Goal: Information Seeking & Learning: Learn about a topic

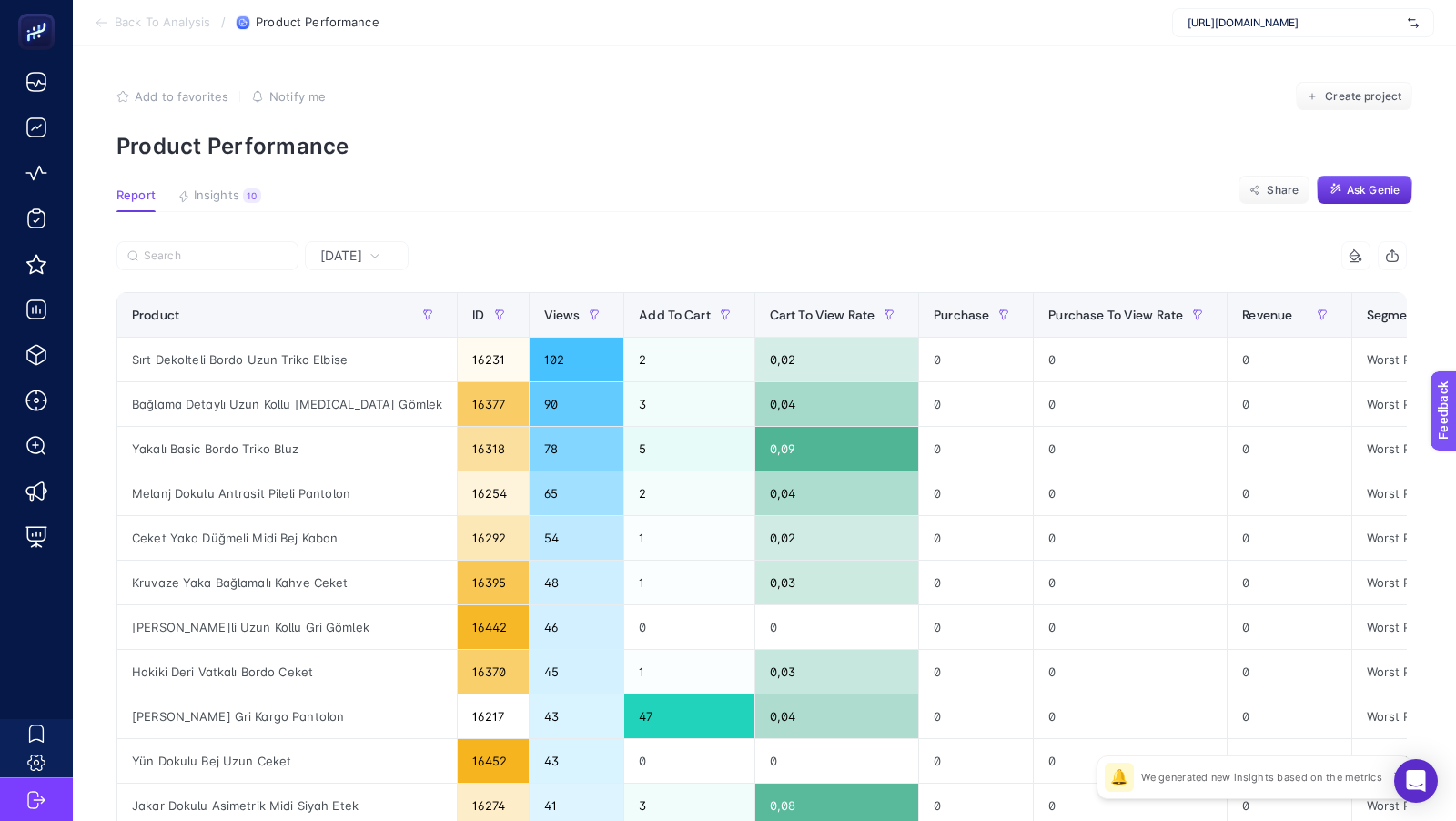
click at [142, 23] on span "Back To Analysis" at bounding box center [162, 23] width 96 height 15
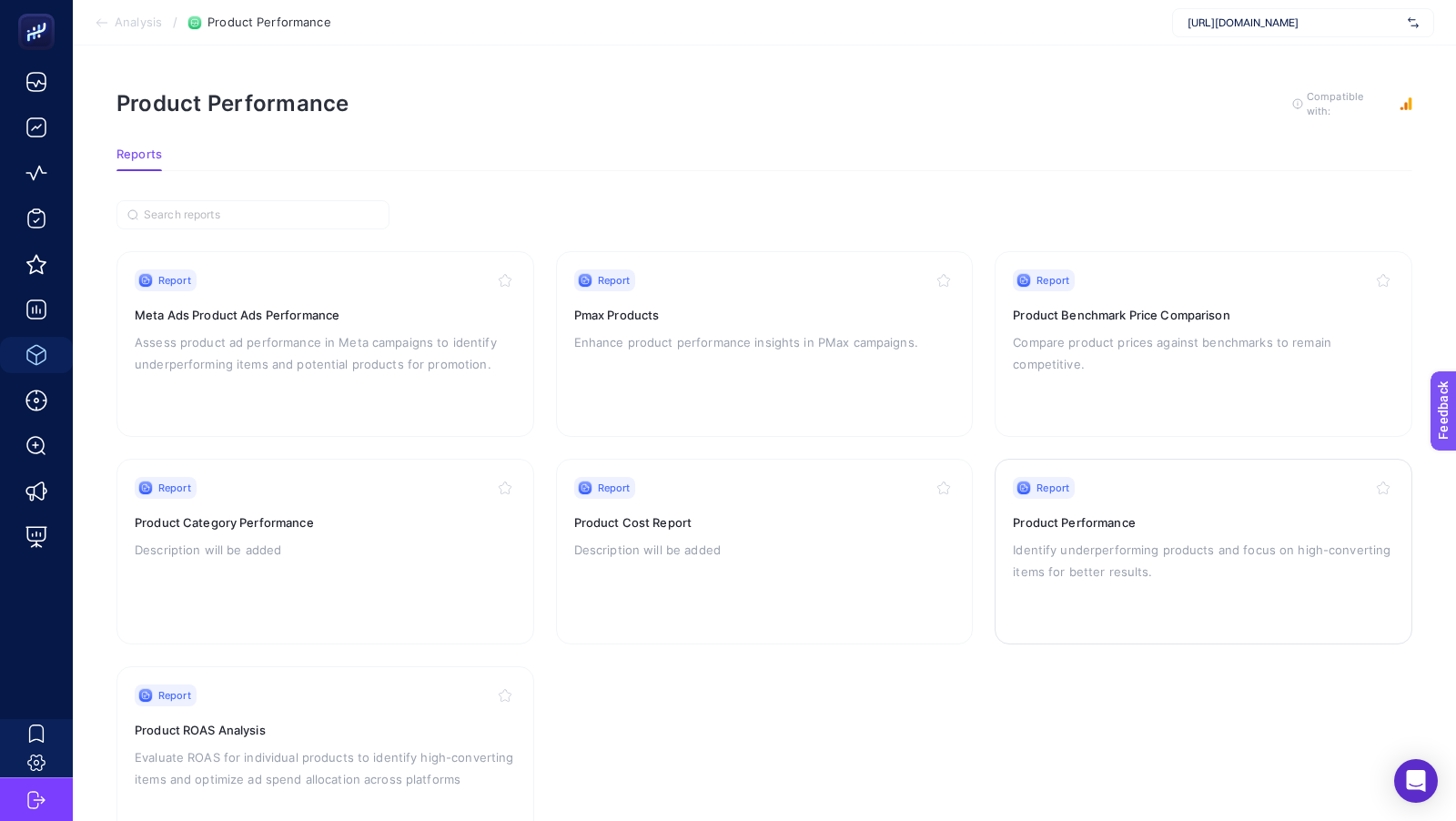
click at [1162, 567] on p "Identify underperforming products and focus on high-converting items for better…" at bounding box center [1204, 560] width 381 height 44
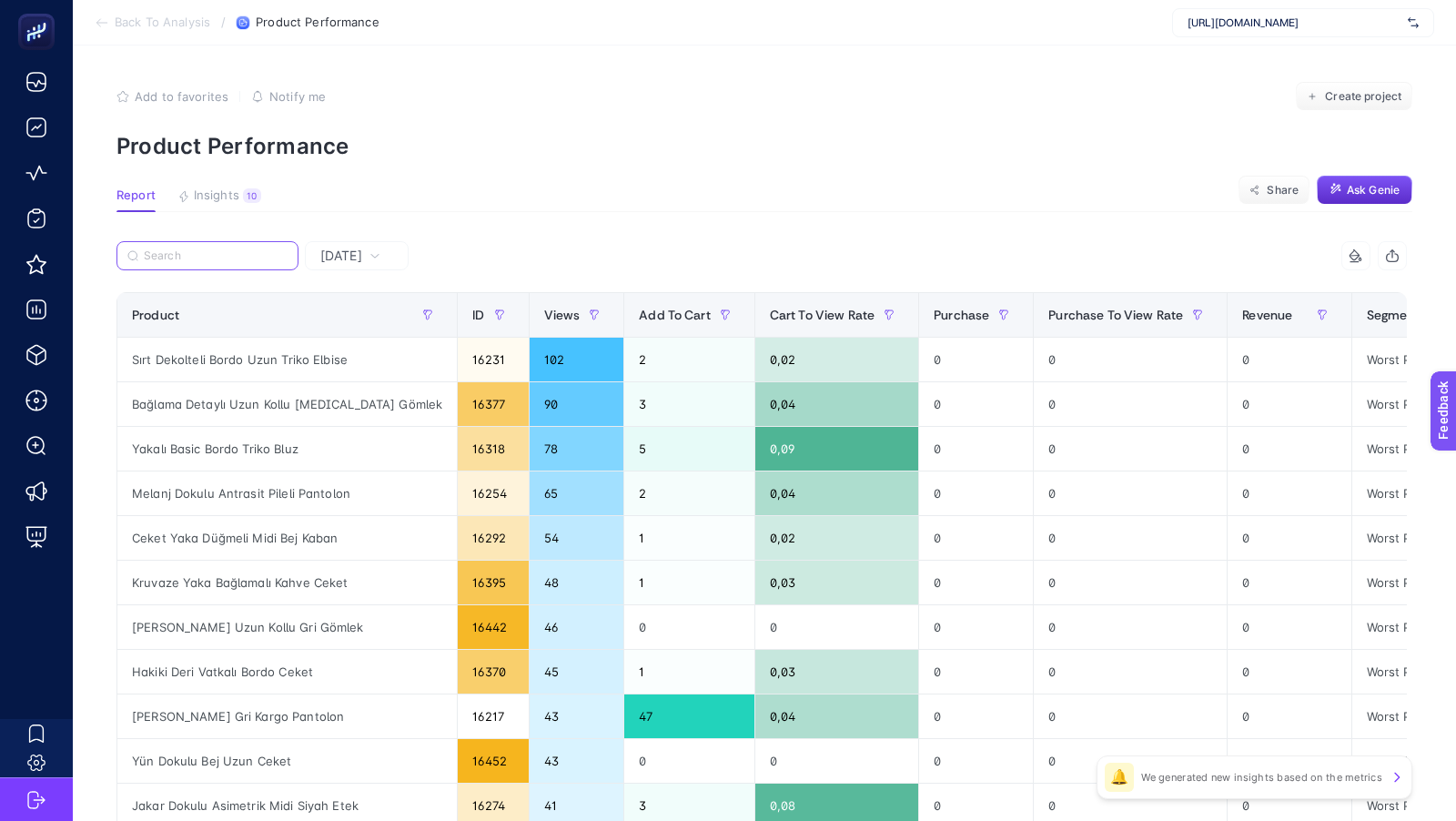
click at [267, 259] on input "Search" at bounding box center [215, 256] width 144 height 14
paste input "Metal Düğme Detaylı Ekru Pantolon"
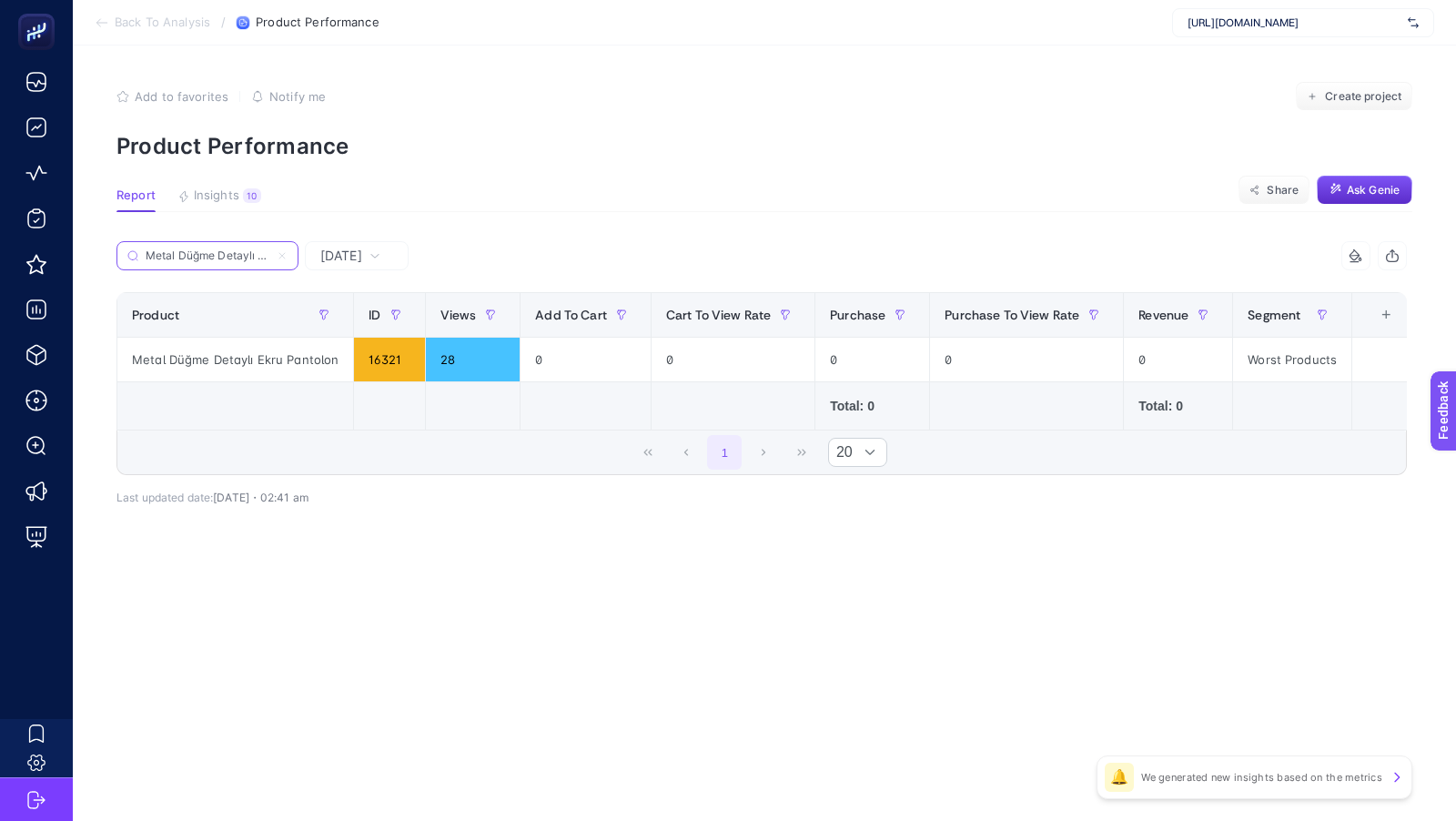
scroll to position [0, 60]
type input "Metal Düğme Detaylı Ekru Pantolon"
click at [356, 259] on span "[DATE]" at bounding box center [341, 255] width 42 height 18
click at [359, 326] on li "Last 7 Days" at bounding box center [356, 327] width 93 height 33
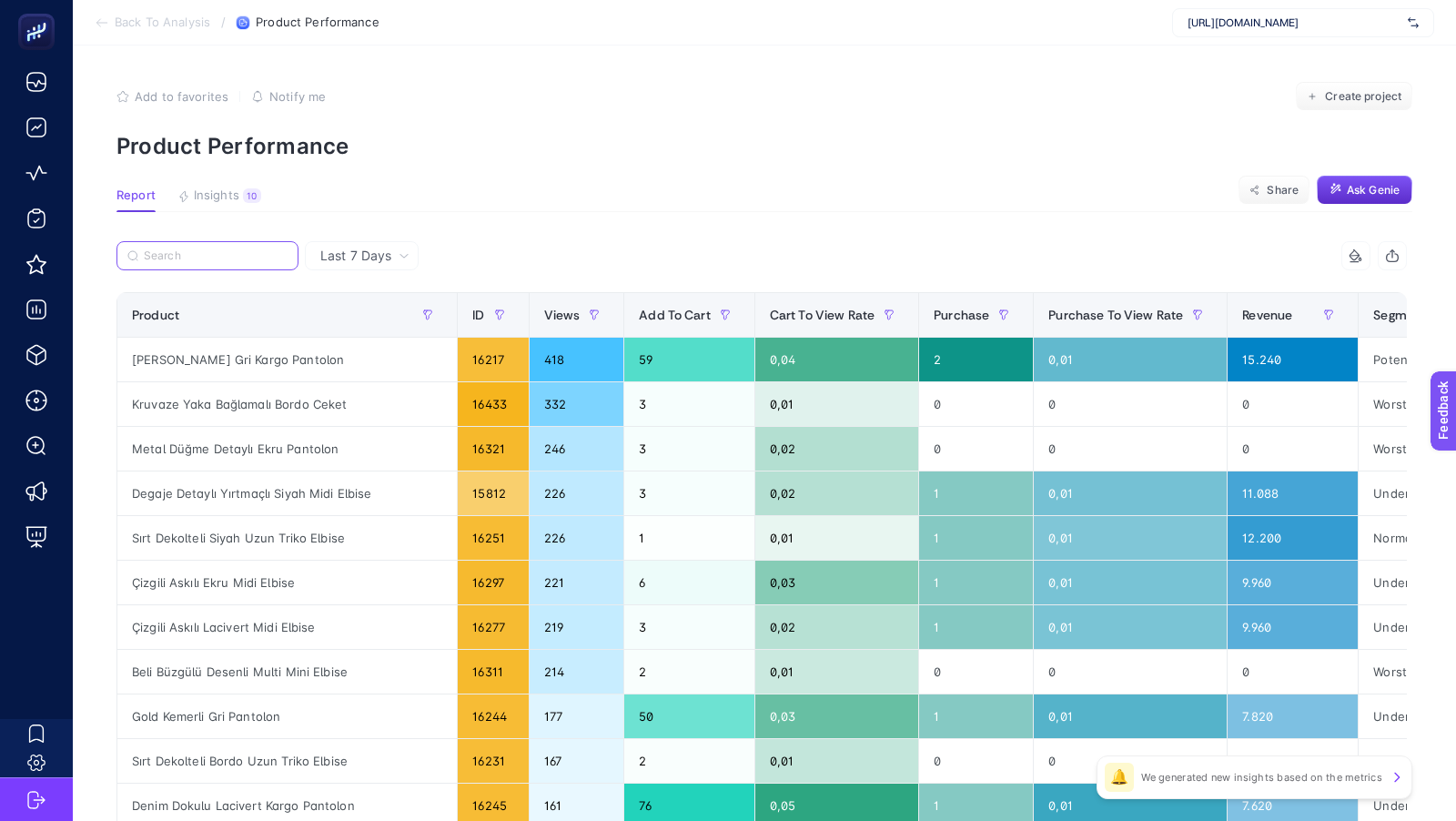
click at [243, 257] on input "Search" at bounding box center [215, 256] width 144 height 14
paste input "Metal Düğme Detaylı Ekru Pantolon"
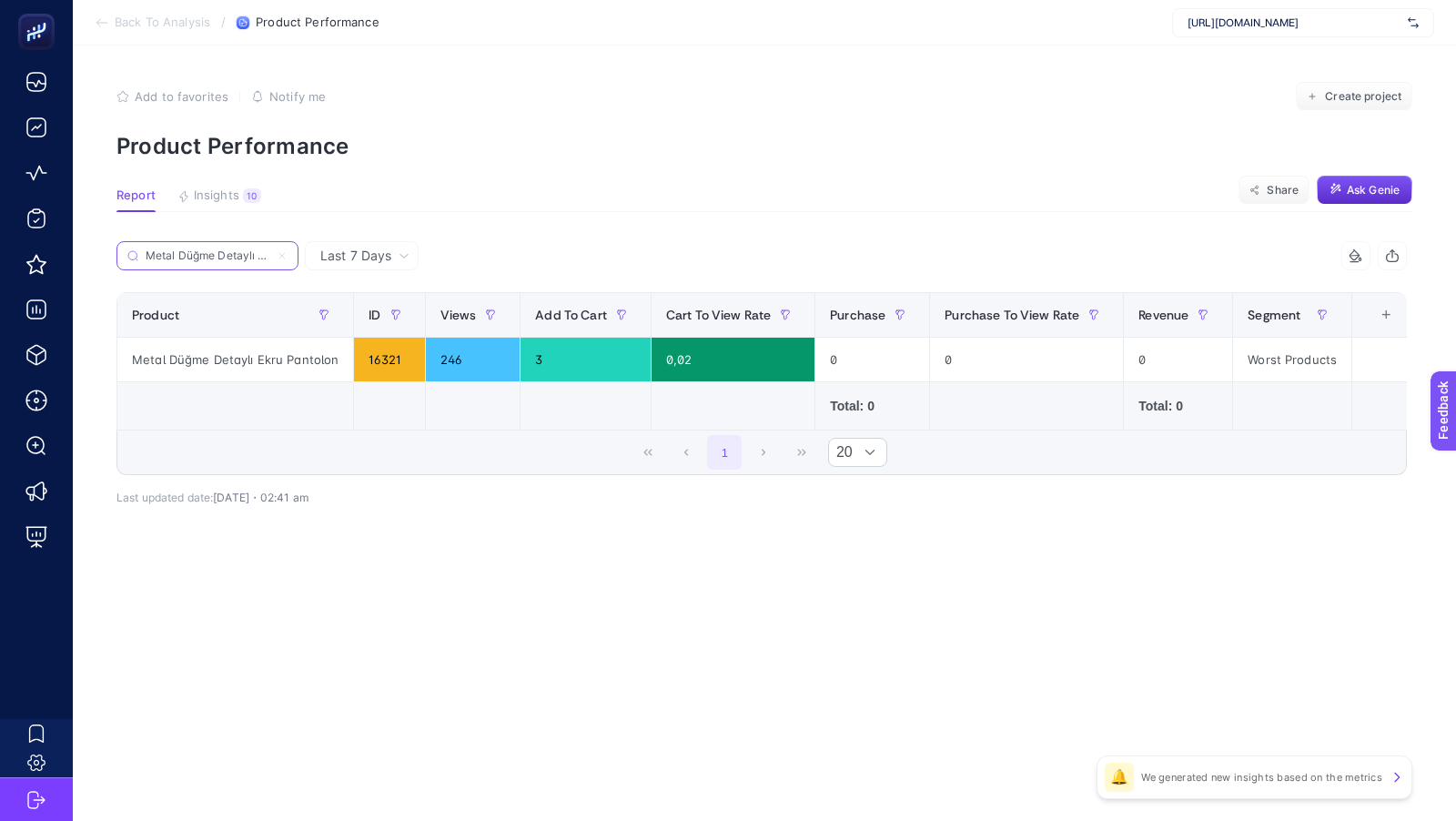
scroll to position [0, 60]
type input "Metal Düğme Detaylı Ekru Pantolon"
click at [251, 254] on input "Metal Düğme Detaylı Ekru Pantolon" at bounding box center [207, 256] width 124 height 14
click at [284, 258] on icon at bounding box center [282, 256] width 6 height 6
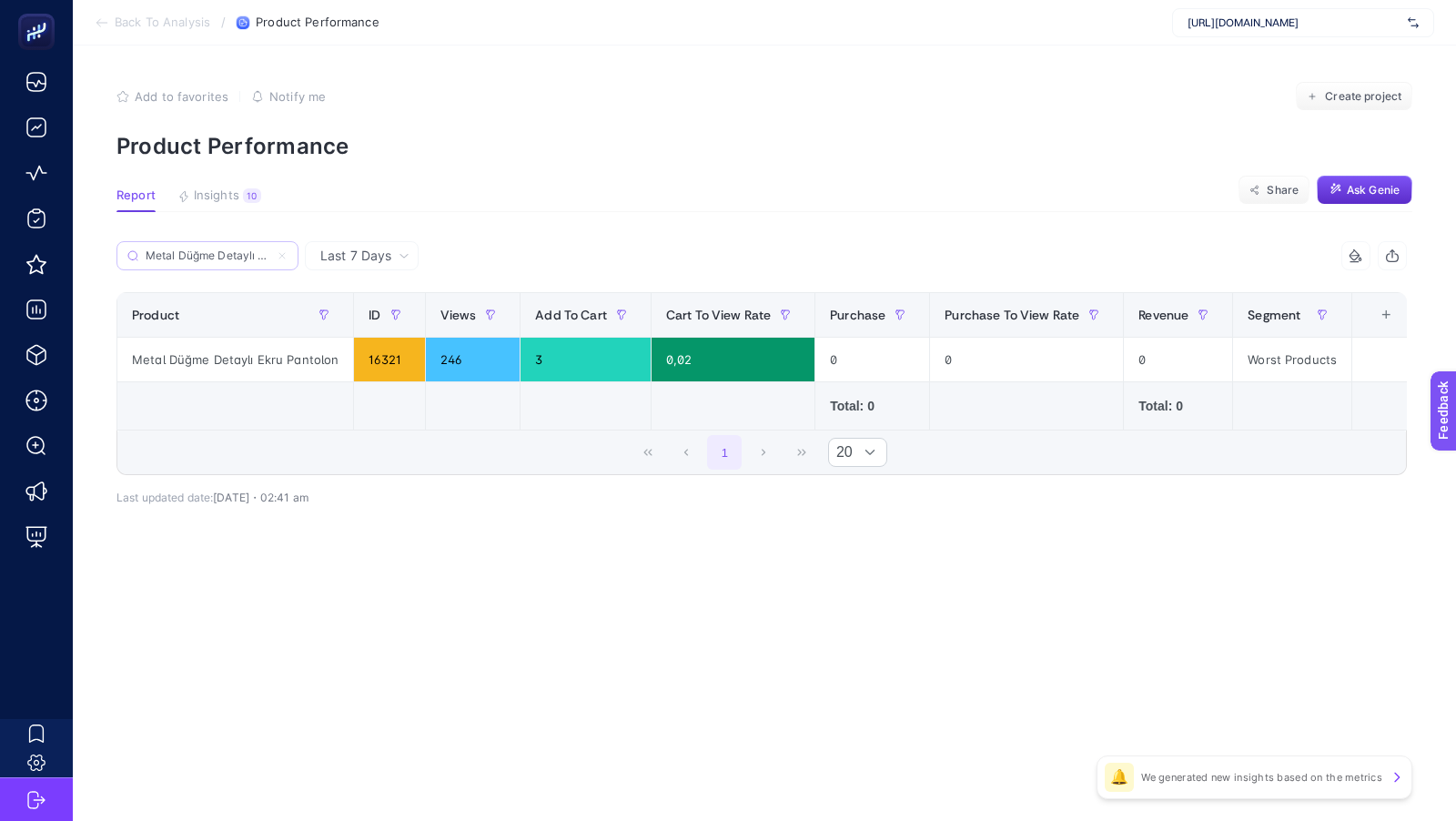
click at [0, 0] on input "Metal Düğme Detaylı Ekru Pantolon" at bounding box center [0, 0] width 0 height 0
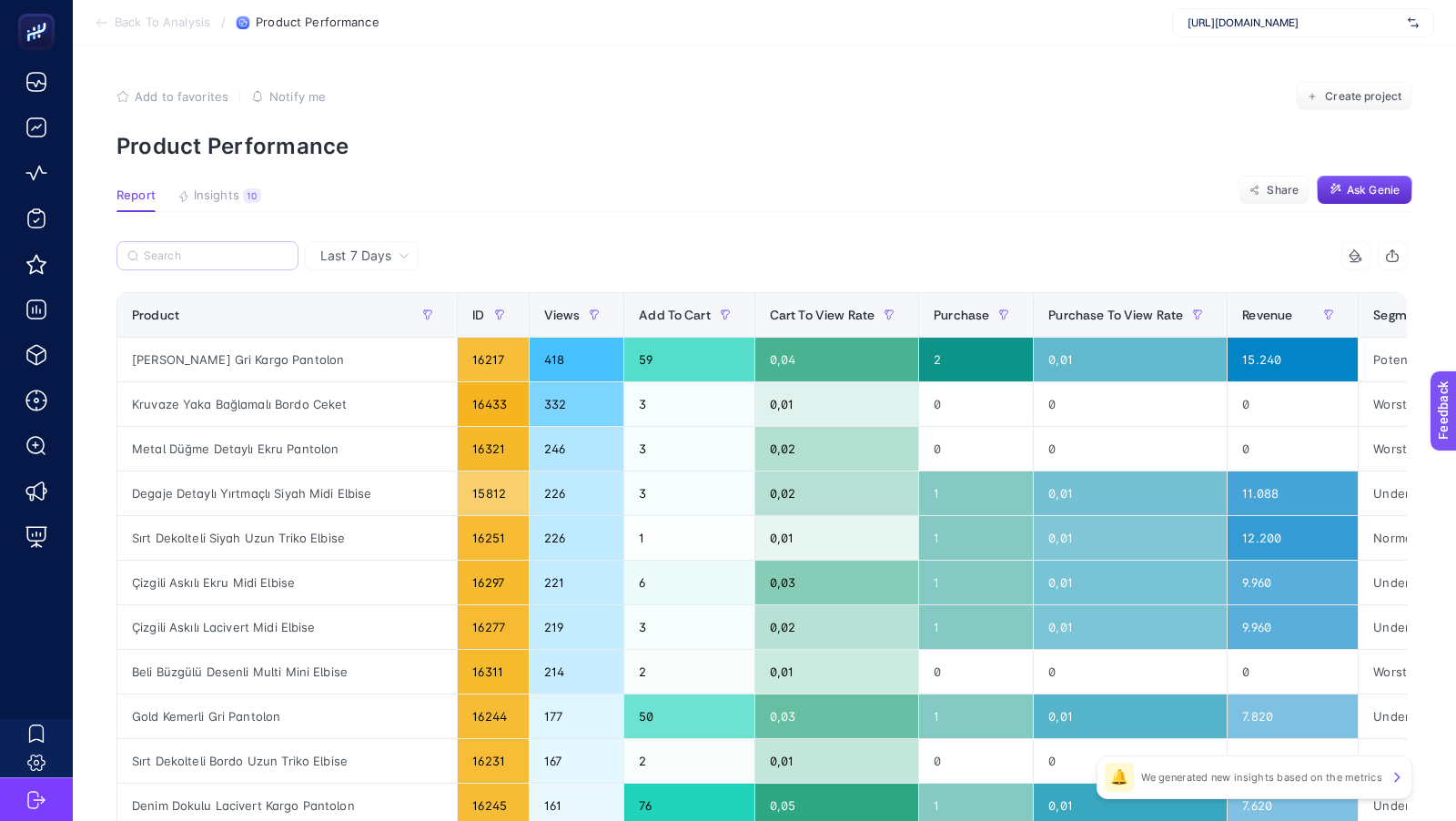
click at [218, 263] on label at bounding box center [207, 255] width 182 height 29
click at [0, 0] on input "Metal Düğme Detaylı Ekru Pantolon" at bounding box center [0, 0] width 0 height 0
click at [199, 247] on label at bounding box center [207, 255] width 182 height 29
click at [0, 0] on input "Metal Düğme Detaylı Ekru Pantolon" at bounding box center [0, 0] width 0 height 0
click at [199, 247] on label at bounding box center [207, 255] width 182 height 29
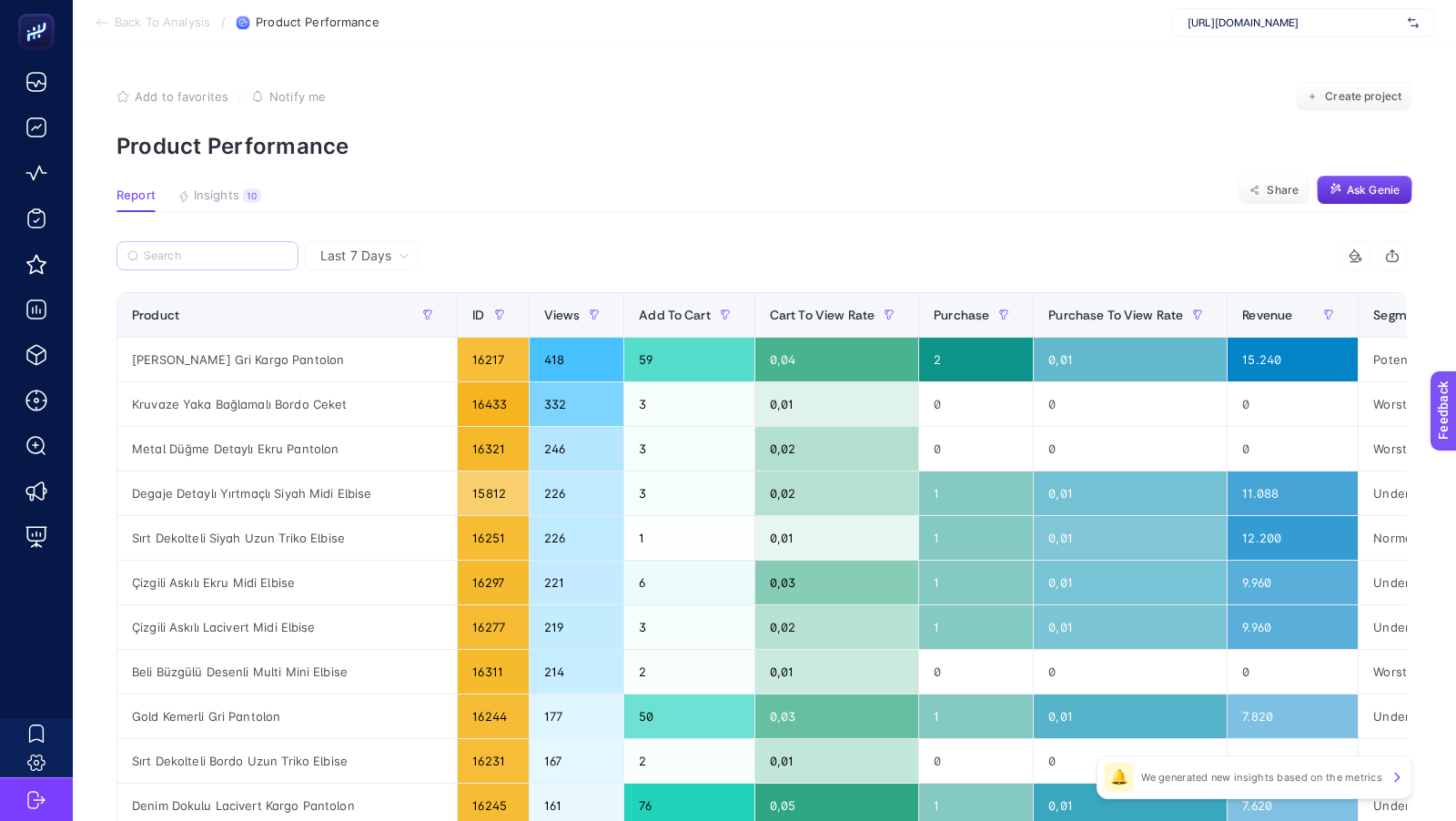
click at [0, 0] on input "Metal Düğme Detaylı Ekru Pantolon" at bounding box center [0, 0] width 0 height 0
click at [199, 247] on label at bounding box center [207, 255] width 182 height 29
click at [0, 0] on input "Metal Düğme Detaylı Ekru Pantolon" at bounding box center [0, 0] width 0 height 0
click at [190, 266] on label at bounding box center [207, 255] width 182 height 29
click at [0, 0] on input "Metal Düğme Detaylı Ekru Pantolon" at bounding box center [0, 0] width 0 height 0
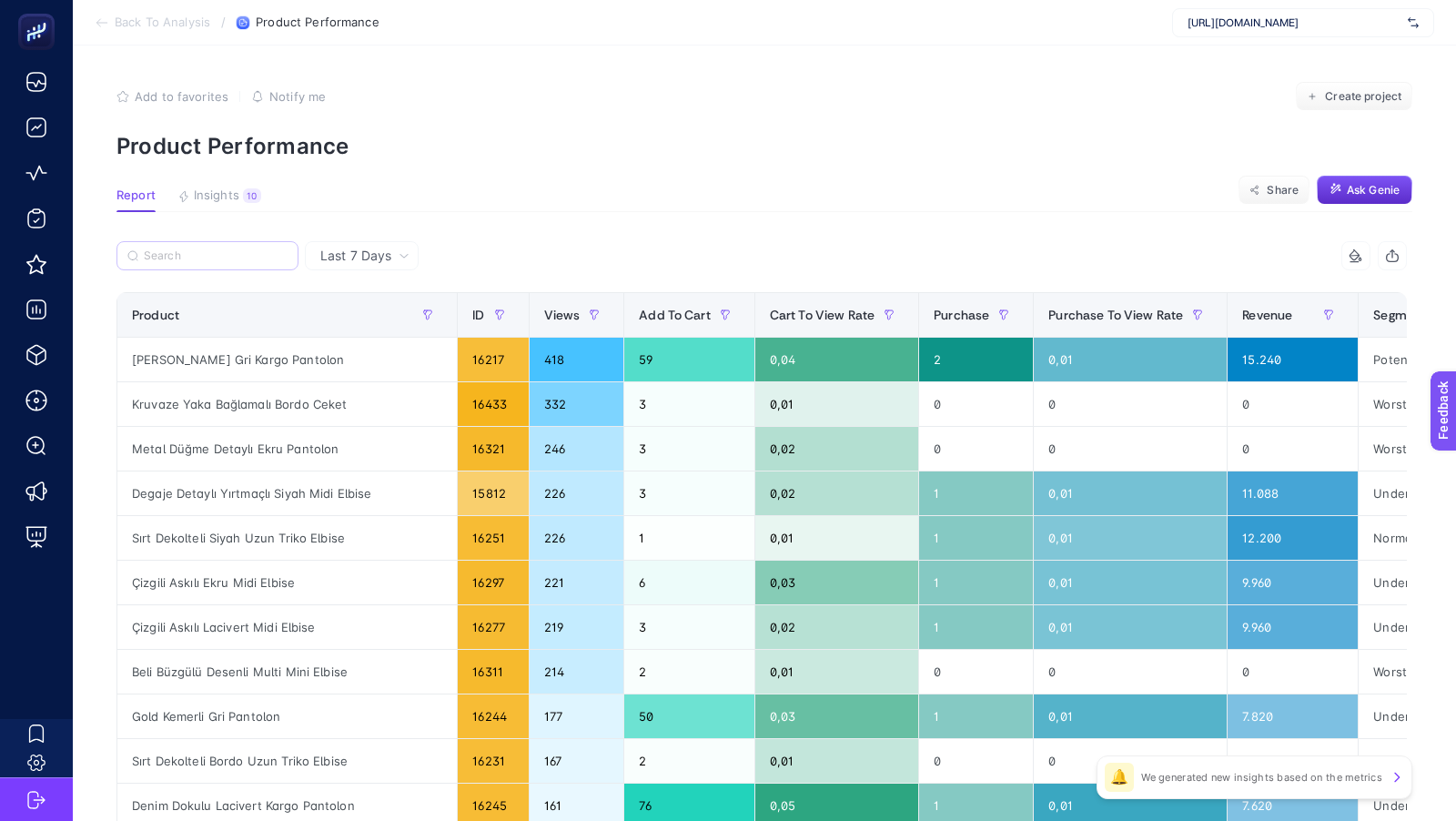
click at [190, 266] on label at bounding box center [207, 255] width 182 height 29
click at [0, 0] on input "Metal Düğme Detaylı Ekru Pantolon" at bounding box center [0, 0] width 0 height 0
click at [424, 315] on icon "button" at bounding box center [428, 315] width 8 height 9
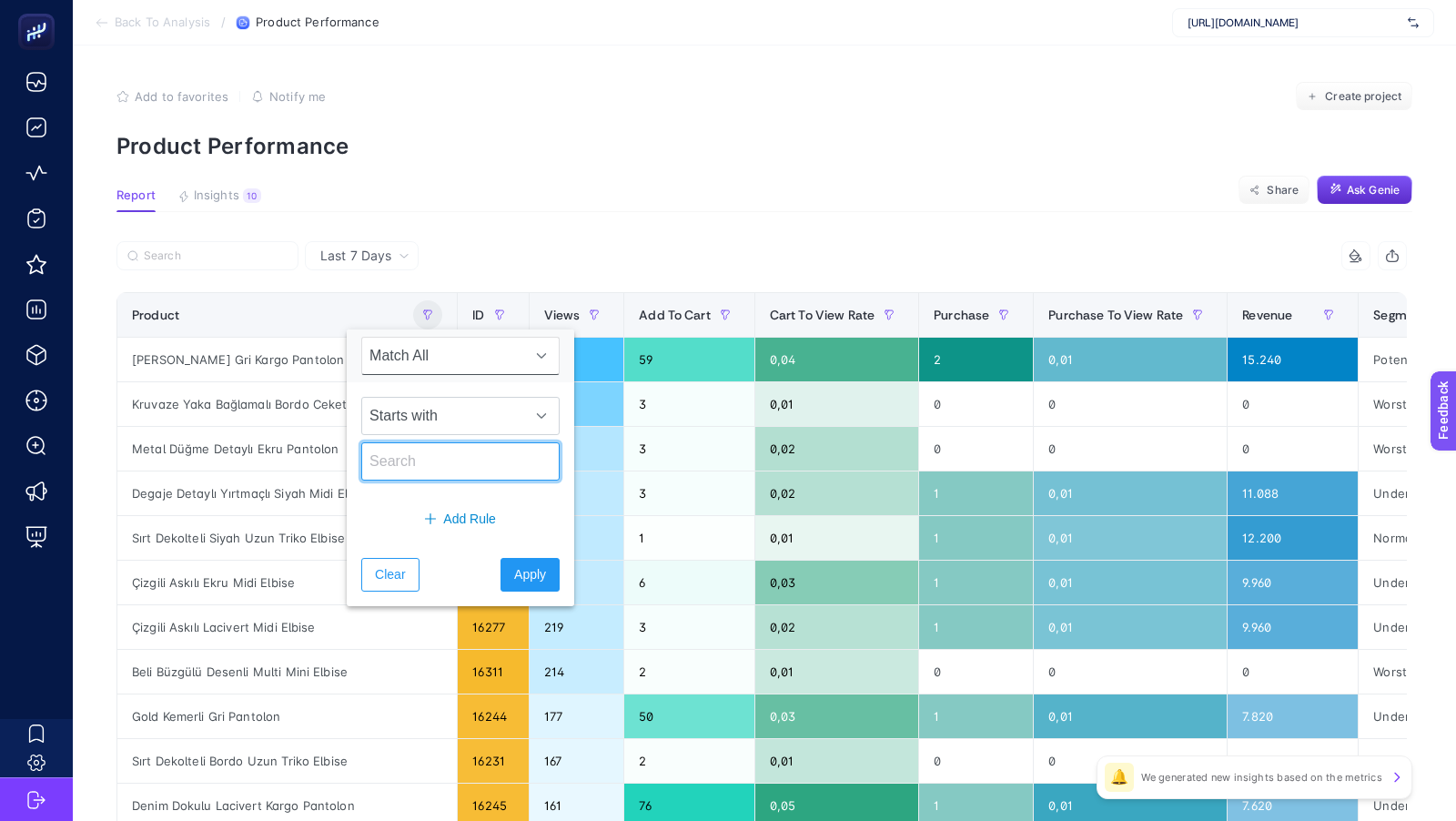
click at [416, 452] on input "text" at bounding box center [460, 461] width 198 height 38
paste input "Melanj Dokulu Antrasit Pileli Pantolon"
type input "Melanj Dokulu Antrasit Pileli Pantolon"
click at [523, 569] on button "Apply" at bounding box center [530, 575] width 59 height 34
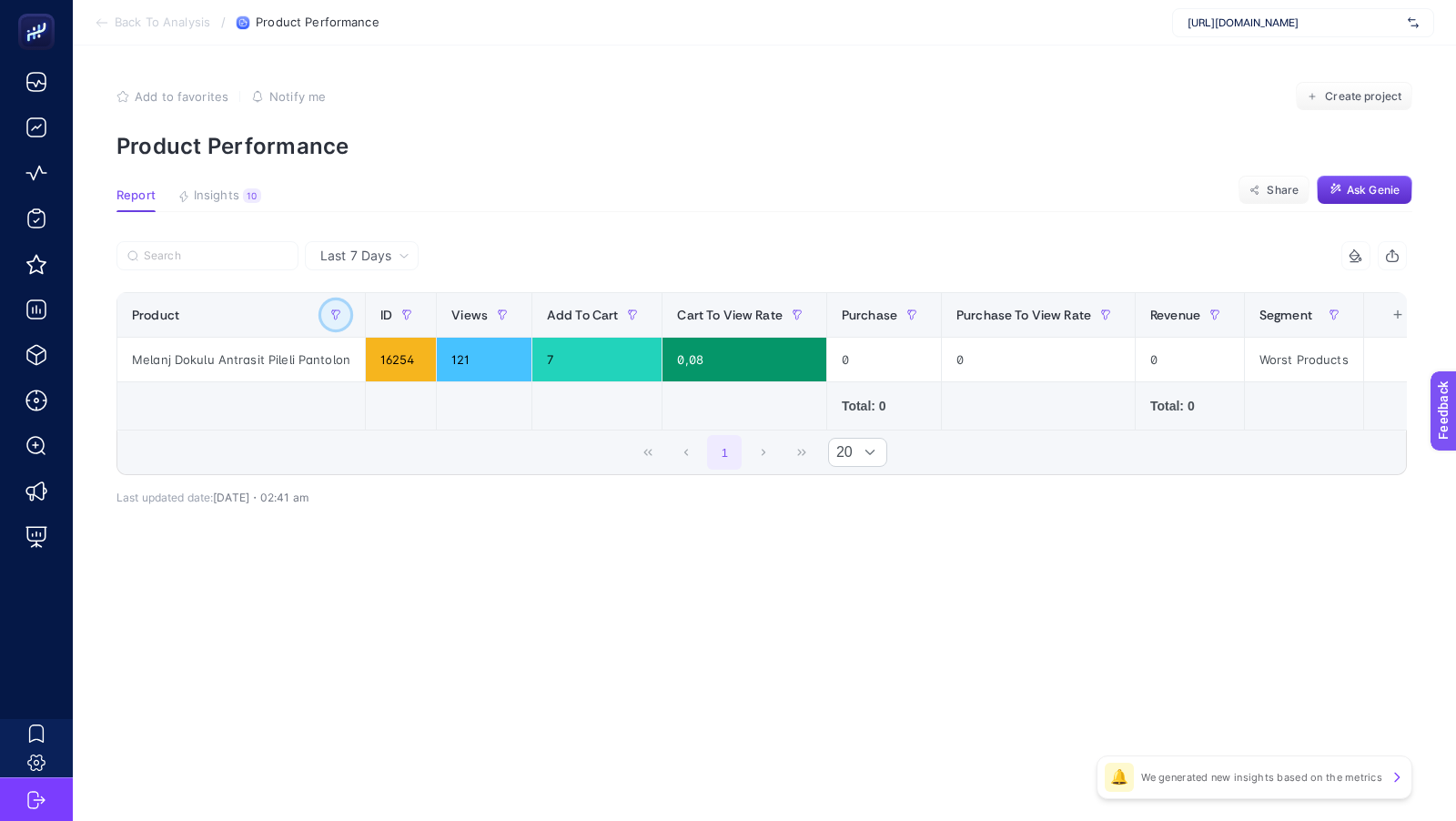
scroll to position [0, 0]
click at [341, 313] on button "button" at bounding box center [335, 314] width 29 height 29
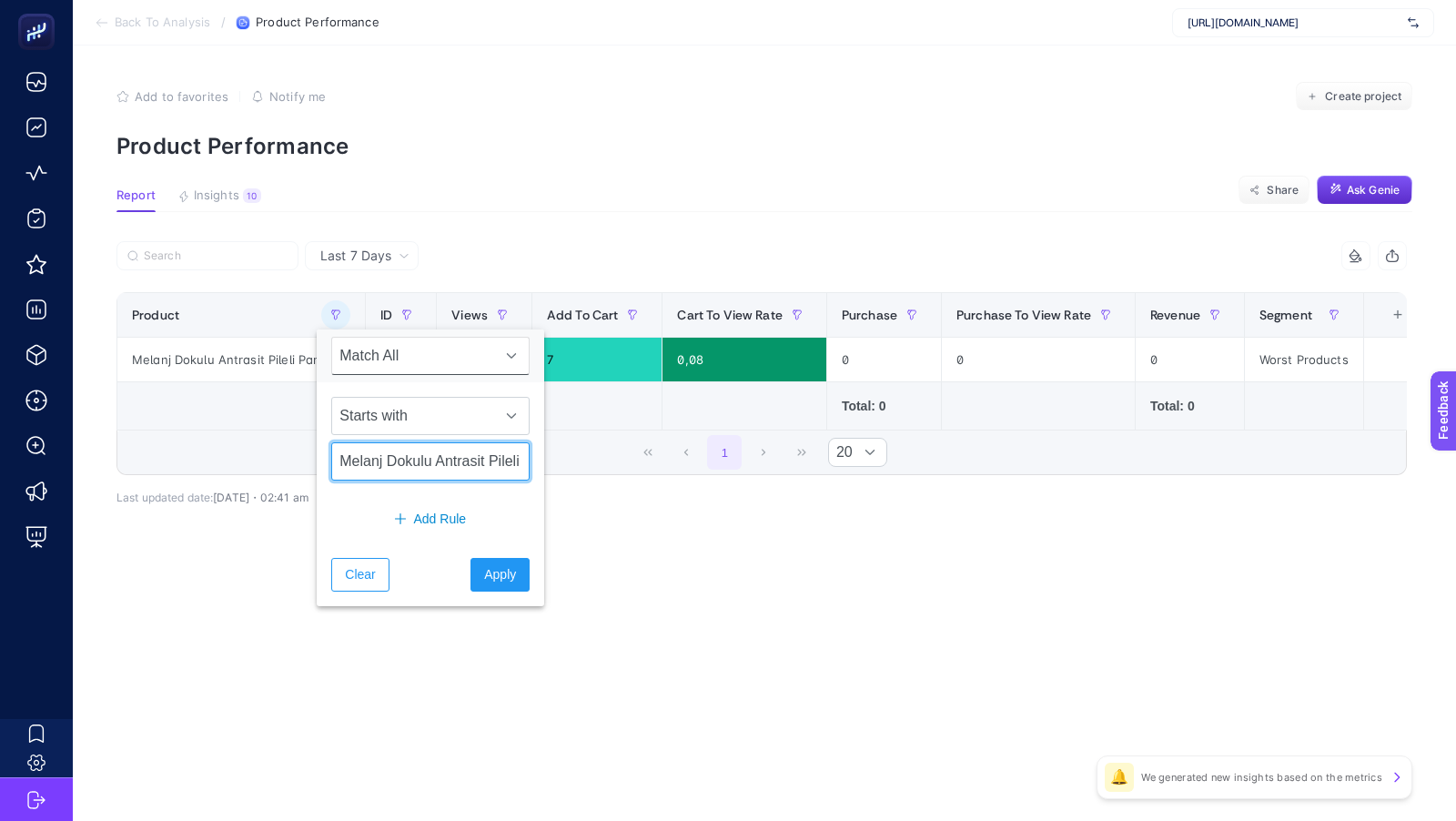
click at [406, 452] on input "Melanj Dokulu Antrasit Pileli Pantolon" at bounding box center [430, 461] width 198 height 38
paste input "Askılı Siyah Triko Bluz"
type input "Askılı Siyah Triko Bluz"
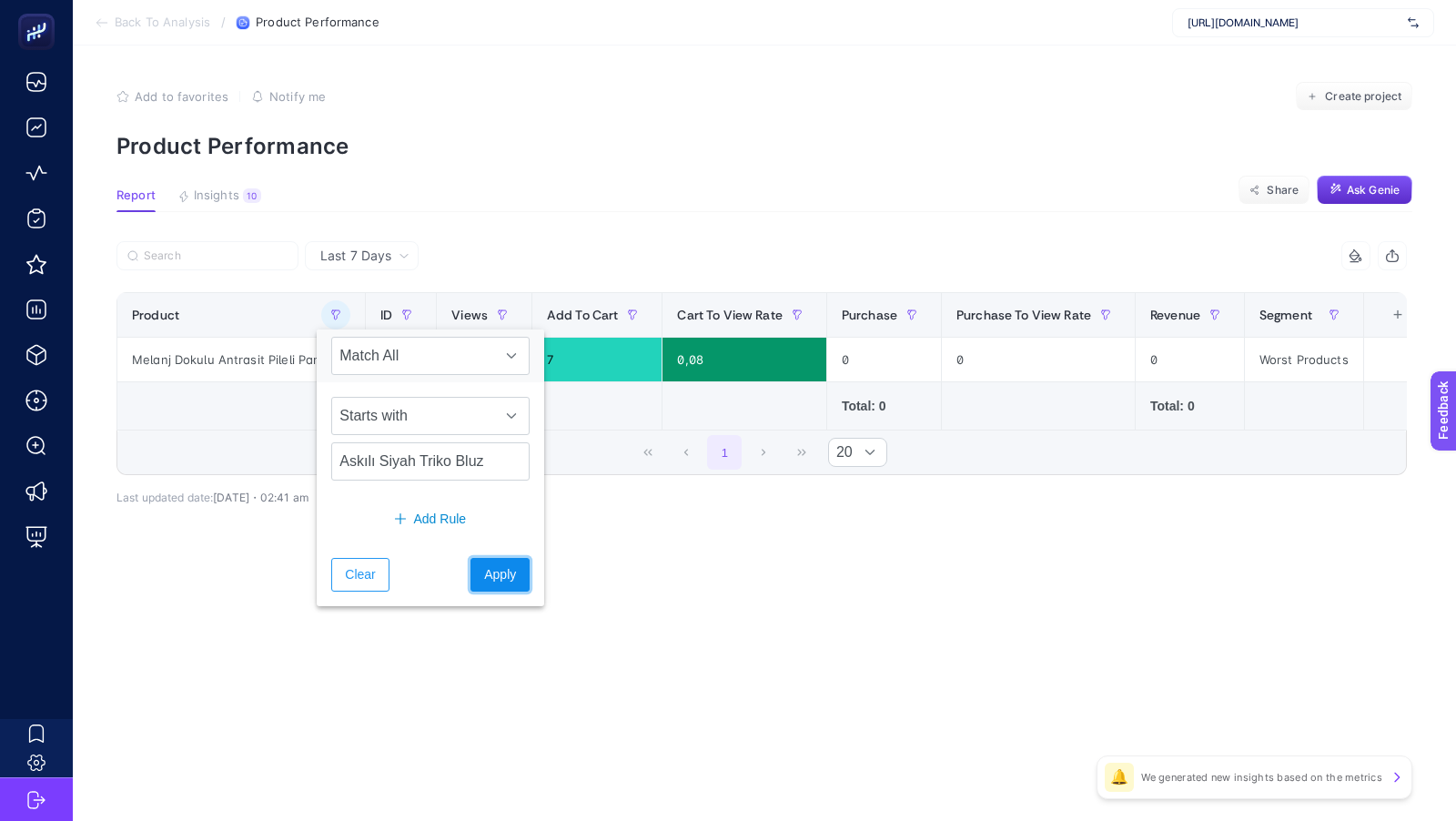
click at [484, 575] on span "Apply" at bounding box center [500, 574] width 32 height 19
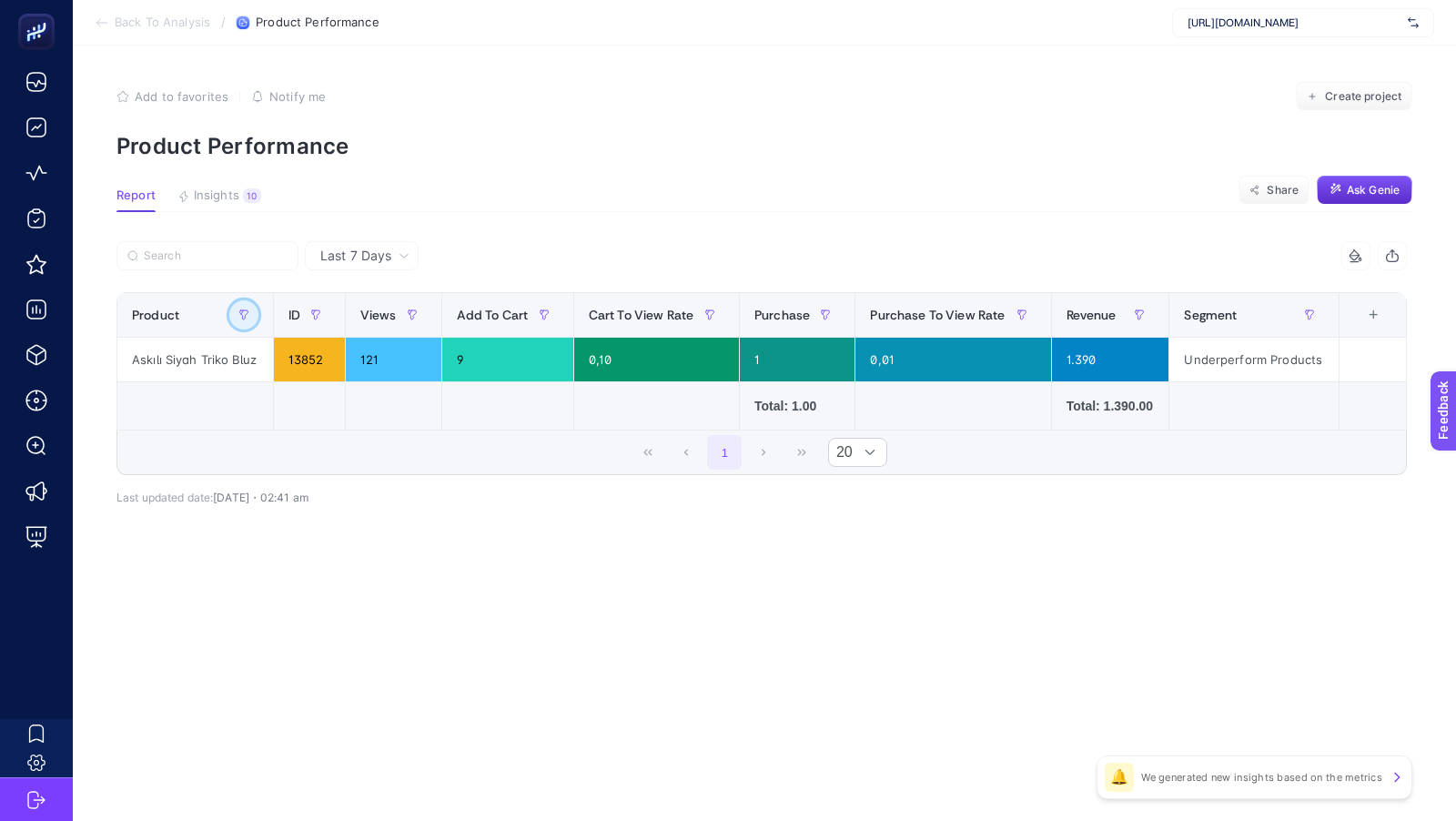
click at [248, 310] on icon "button" at bounding box center [244, 315] width 11 height 11
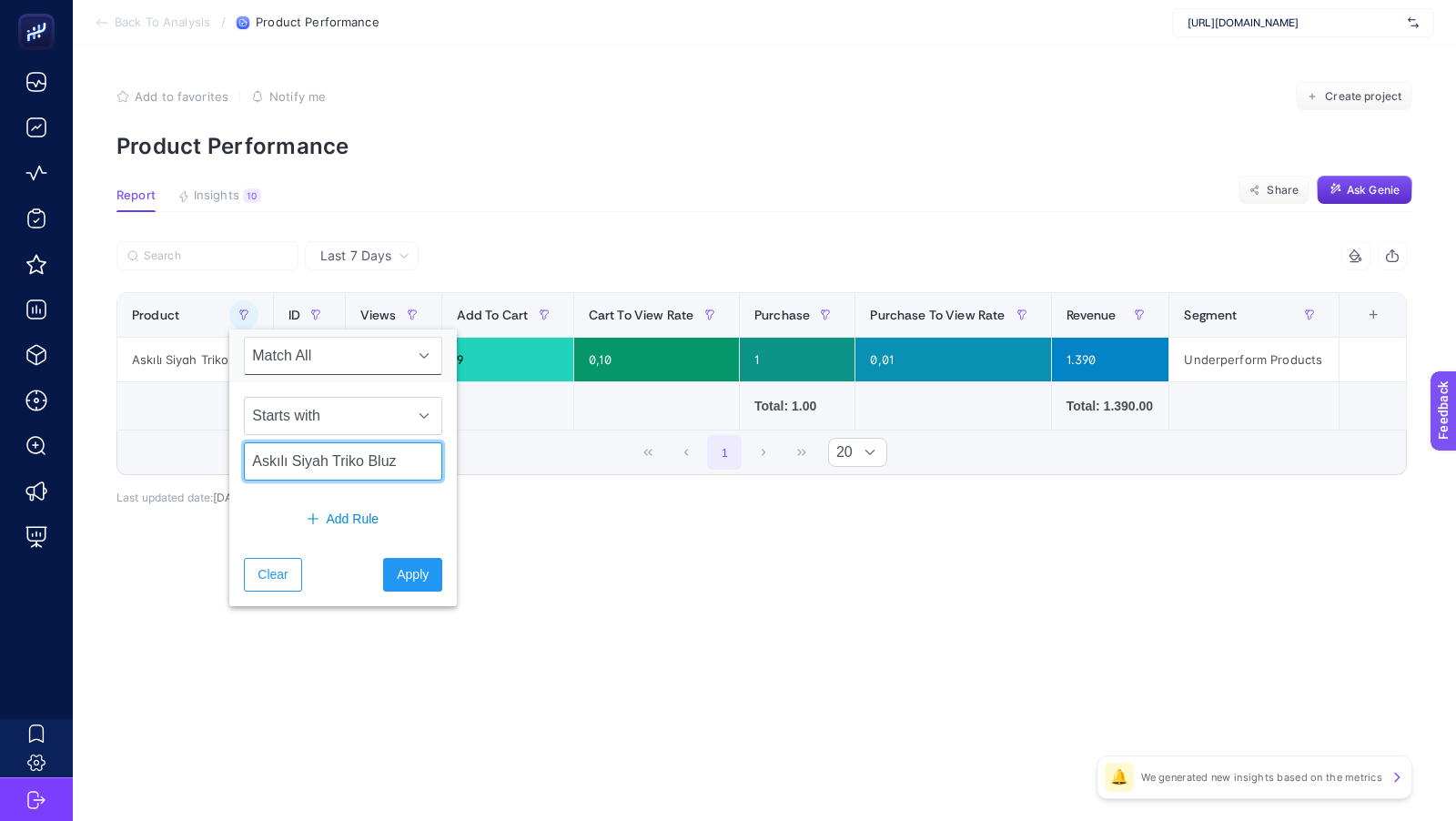
click at [323, 460] on input "Askılı Siyah Triko Bluz" at bounding box center [342, 461] width 198 height 38
paste input "Metal Düğmeli Siyah Tüvit Şort"
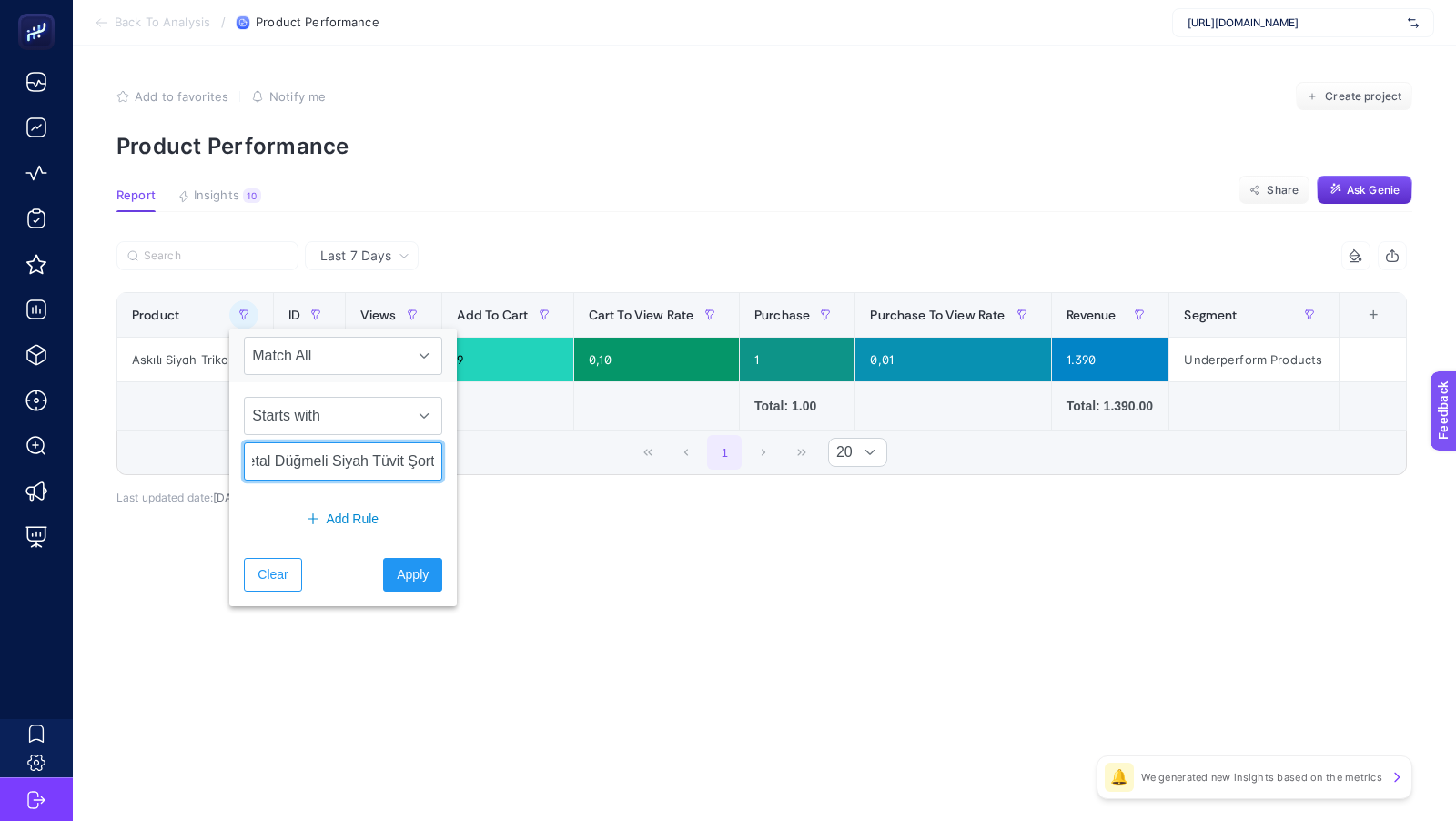
type input "Metal Düğmeli Siyah Tüvit Şort"
click at [397, 572] on span "Apply" at bounding box center [413, 574] width 32 height 19
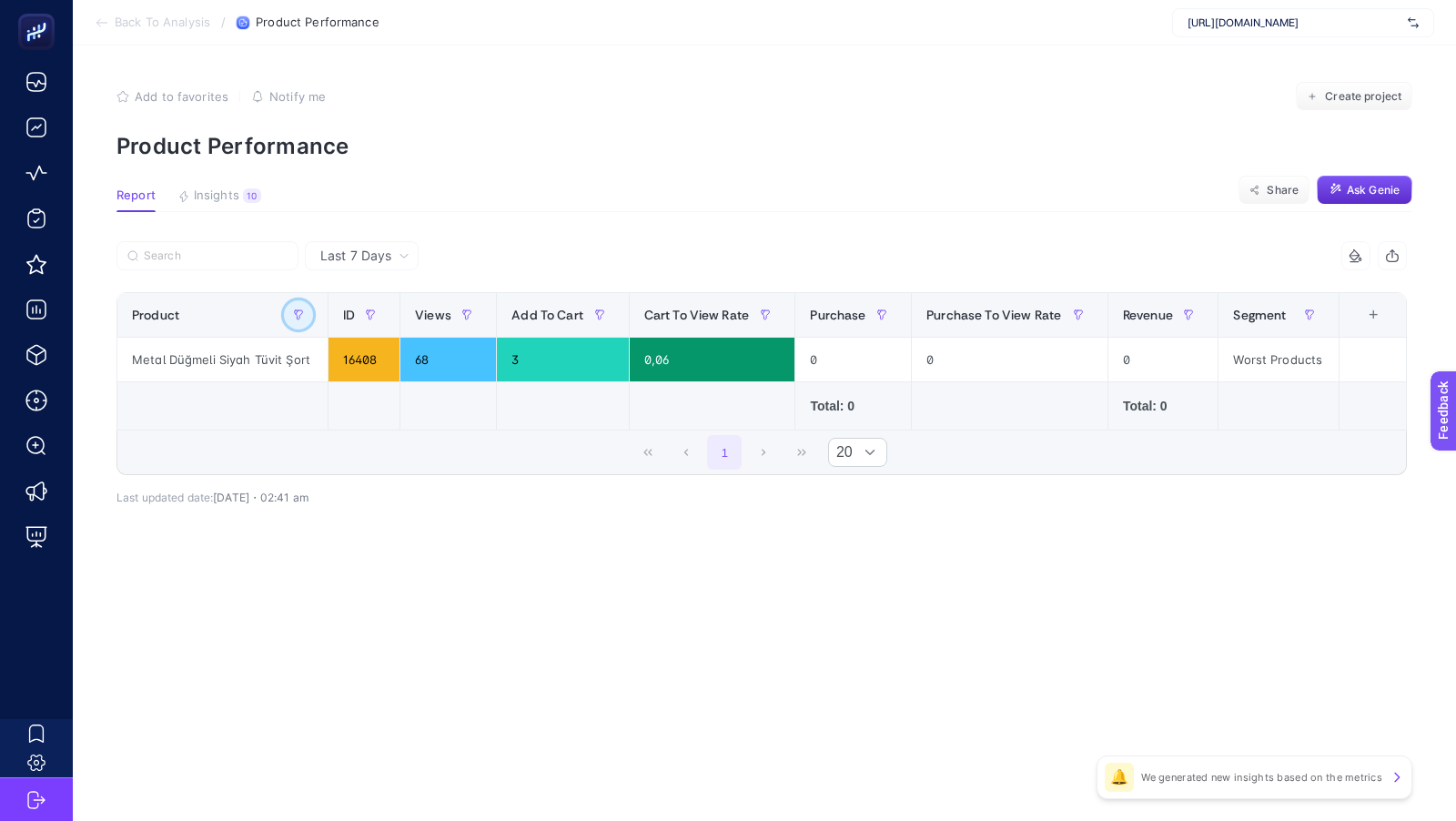
scroll to position [0, 0]
click at [285, 315] on button "button" at bounding box center [298, 314] width 29 height 29
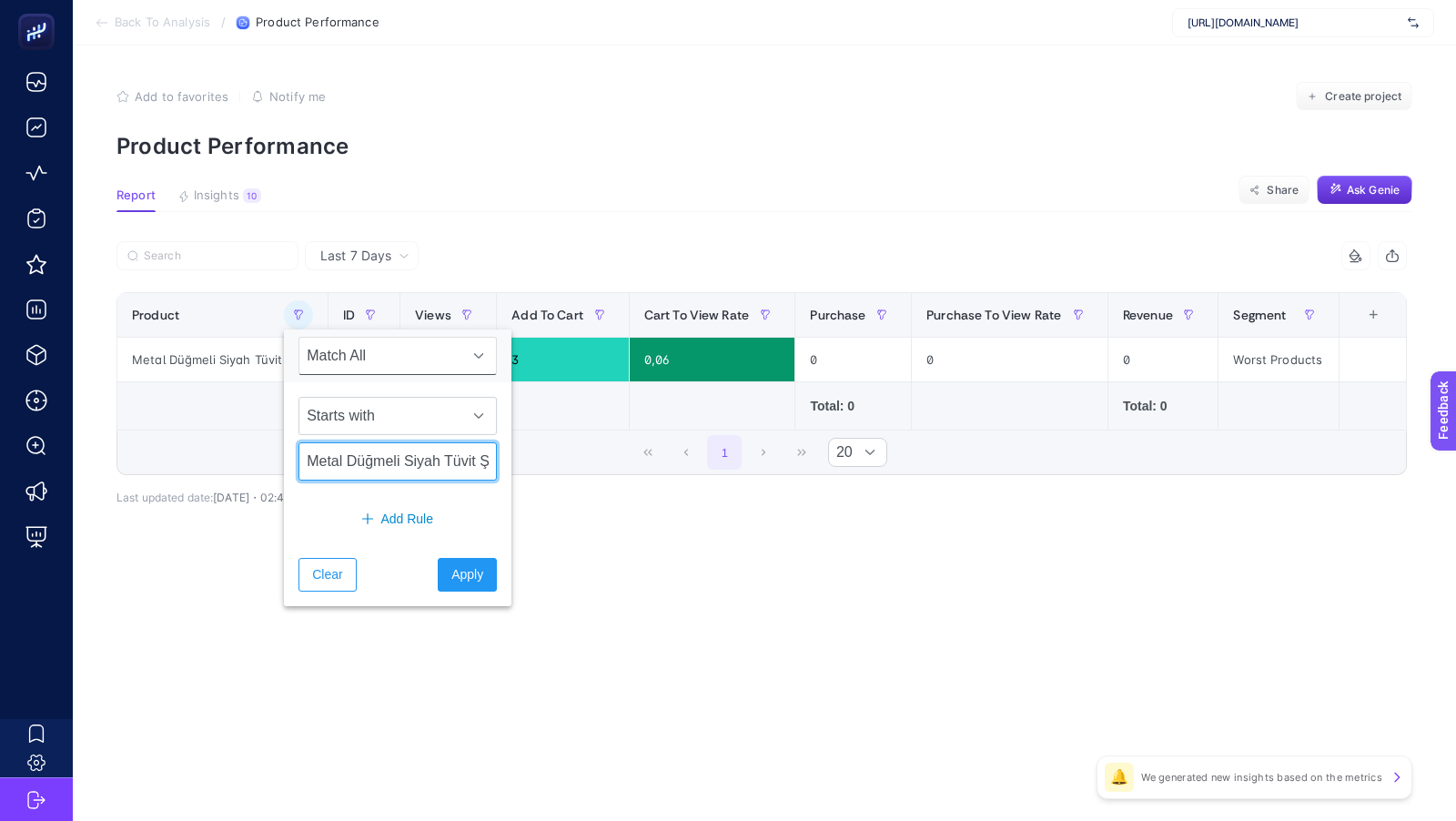
click at [455, 452] on input "Metal Düğmeli Siyah Tüvit Şort" at bounding box center [397, 461] width 198 height 38
click at [454, 584] on button "Apply" at bounding box center [467, 575] width 59 height 34
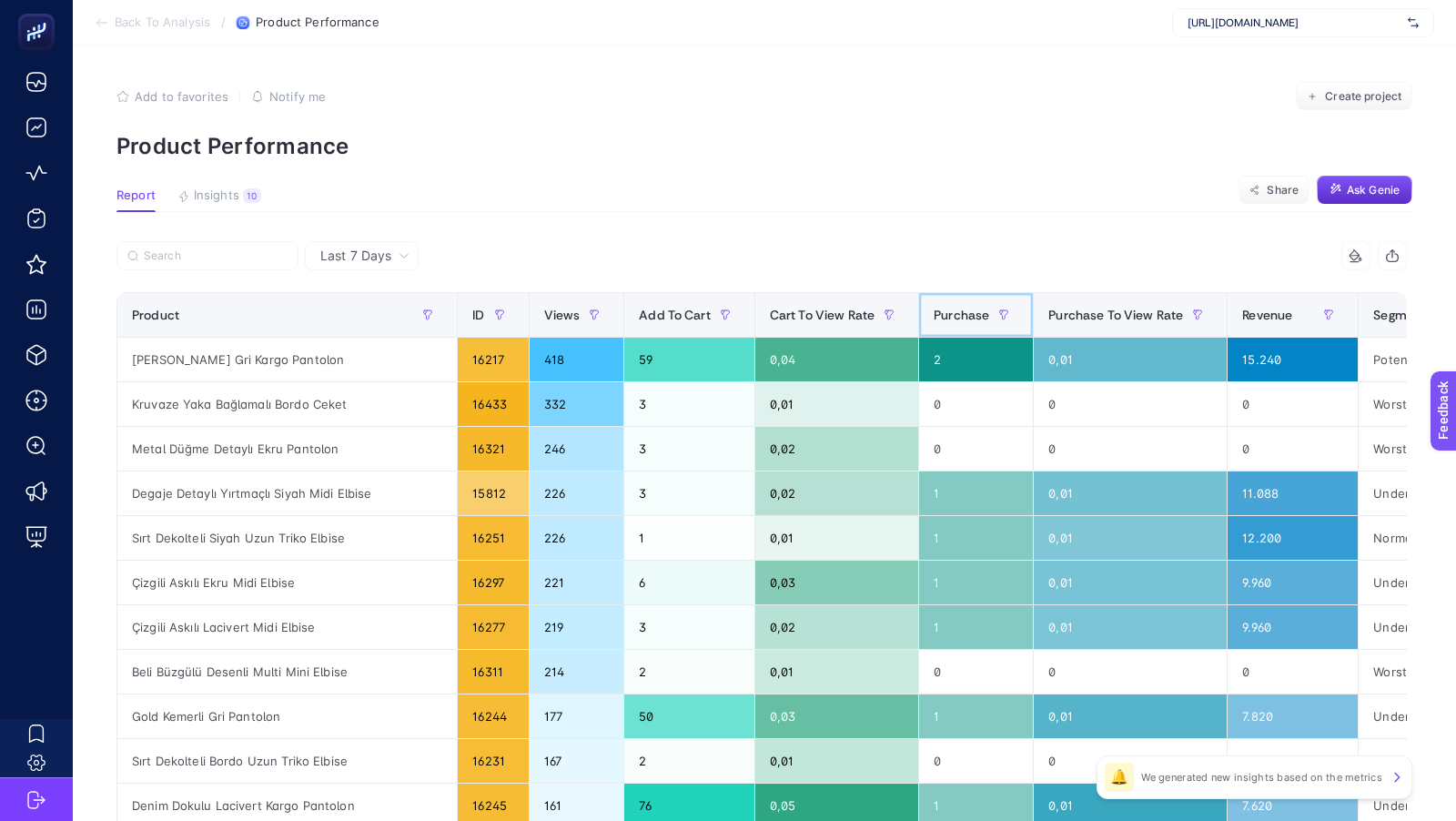
click at [933, 303] on div "Purchase" at bounding box center [976, 314] width 84 height 29
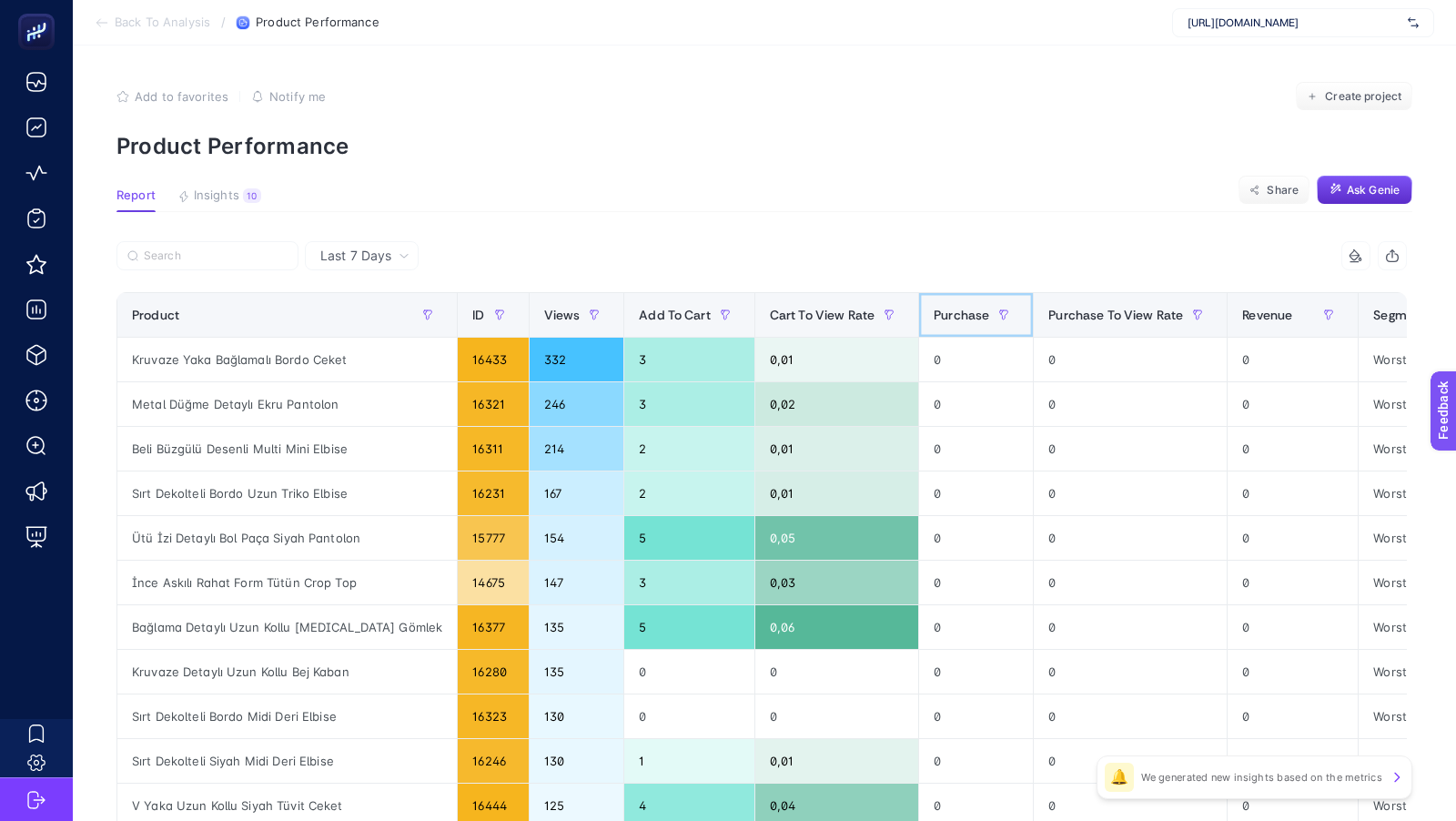
click at [933, 303] on div "Purchase" at bounding box center [976, 314] width 84 height 29
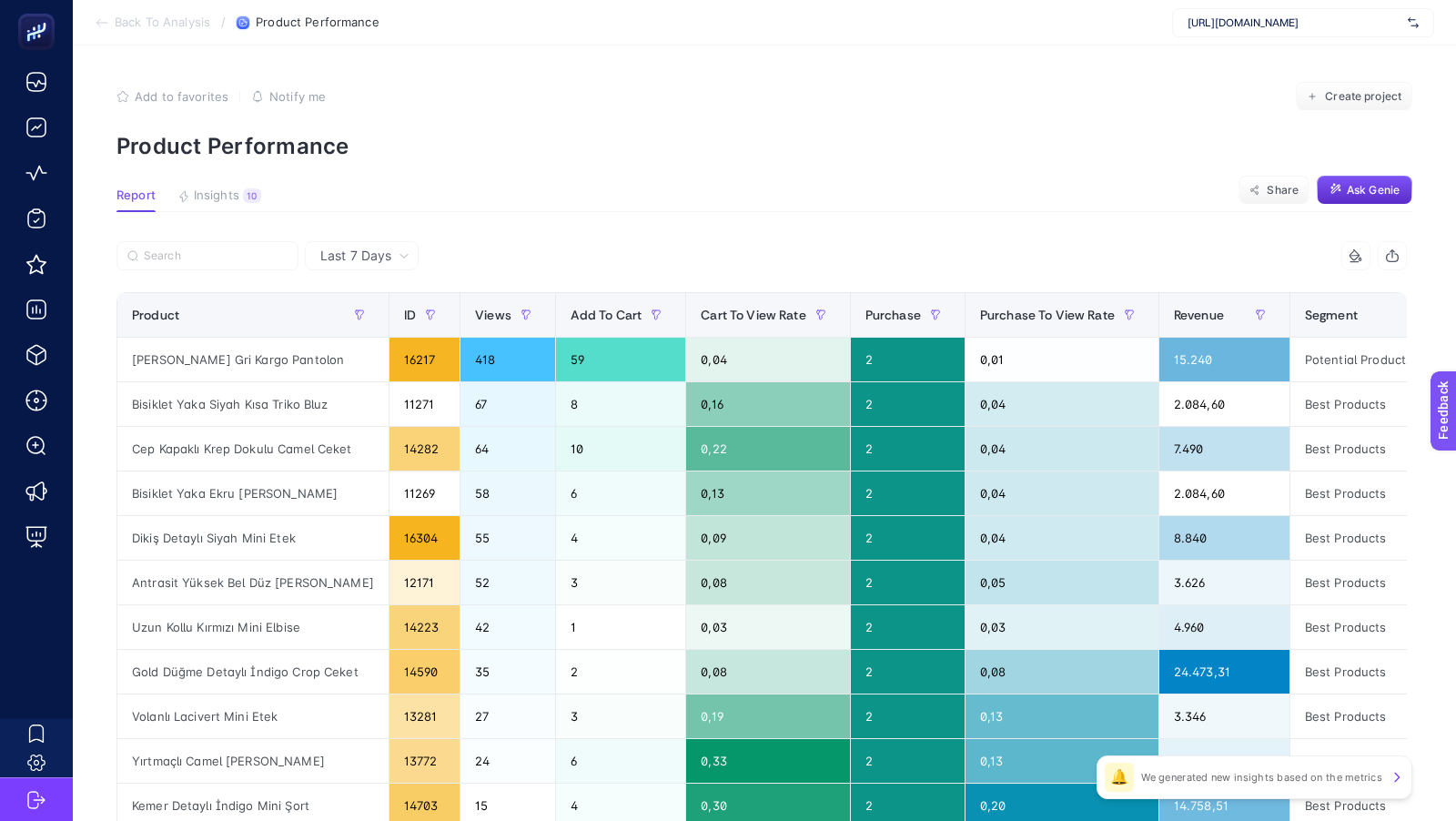
click at [158, 16] on span "Back To Analysis" at bounding box center [162, 23] width 96 height 15
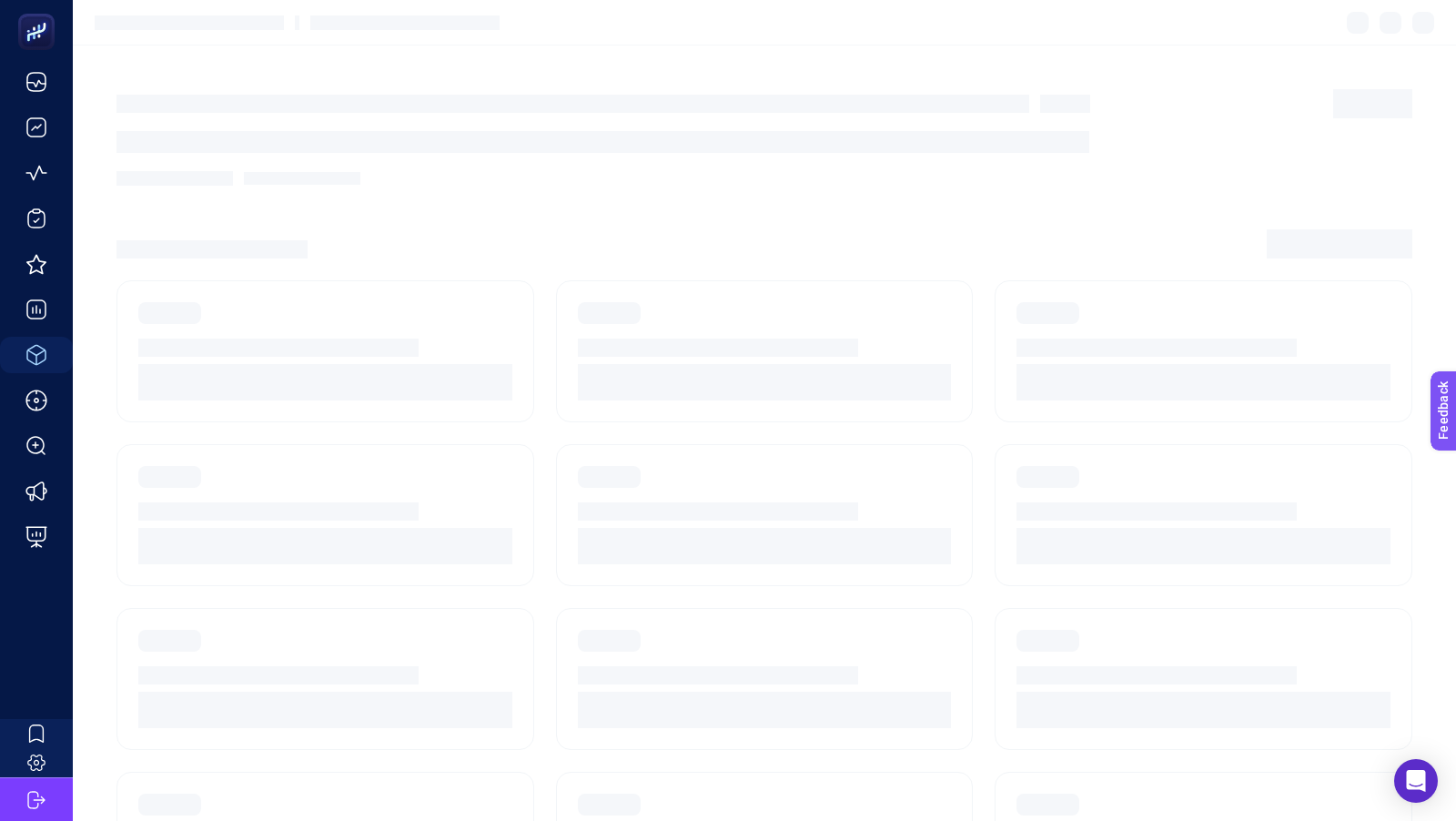
scroll to position [55, 0]
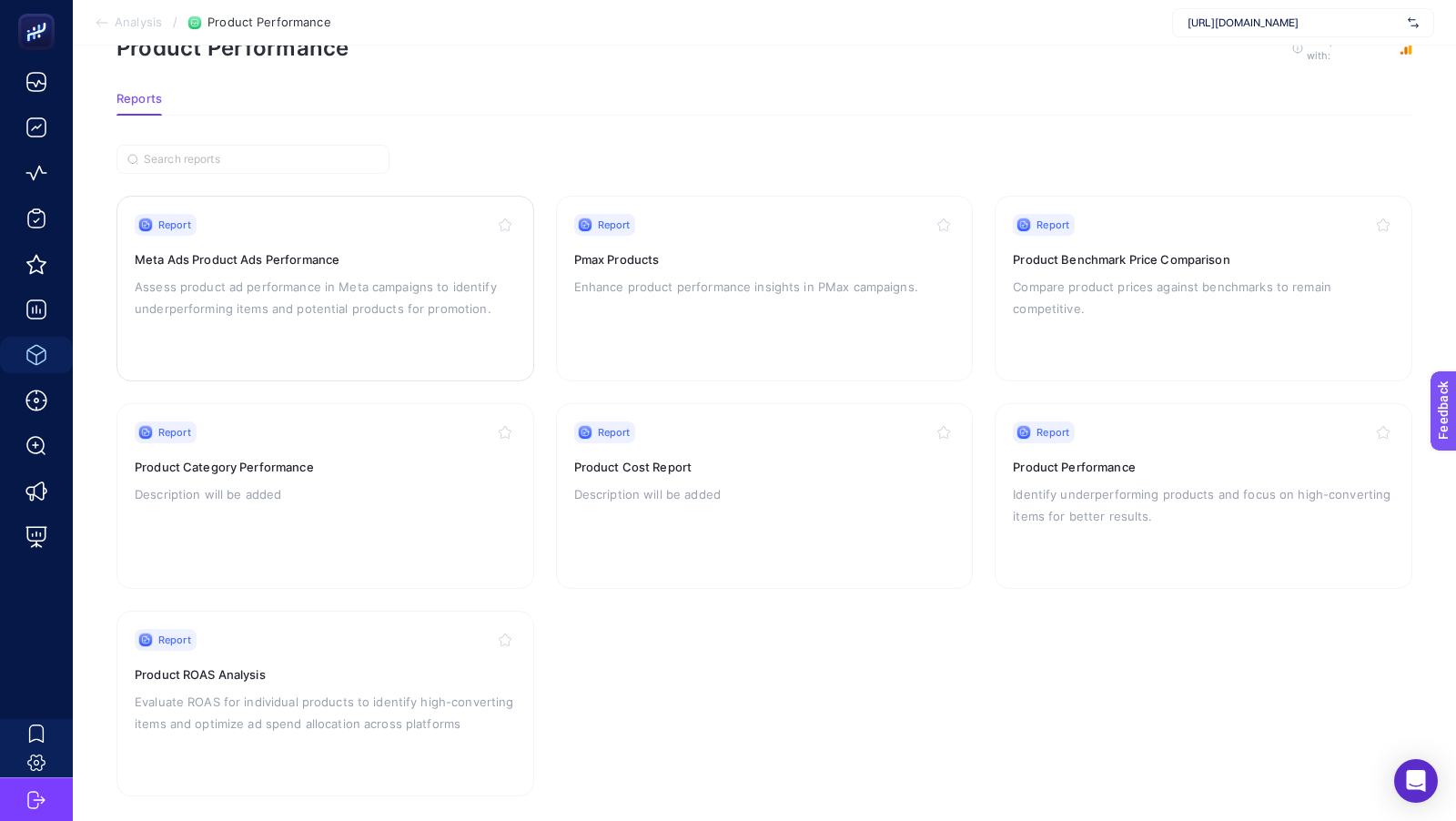
click at [239, 296] on p "Assess product ad performance in Meta campaigns to identify underperforming ite…" at bounding box center [326, 297] width 381 height 44
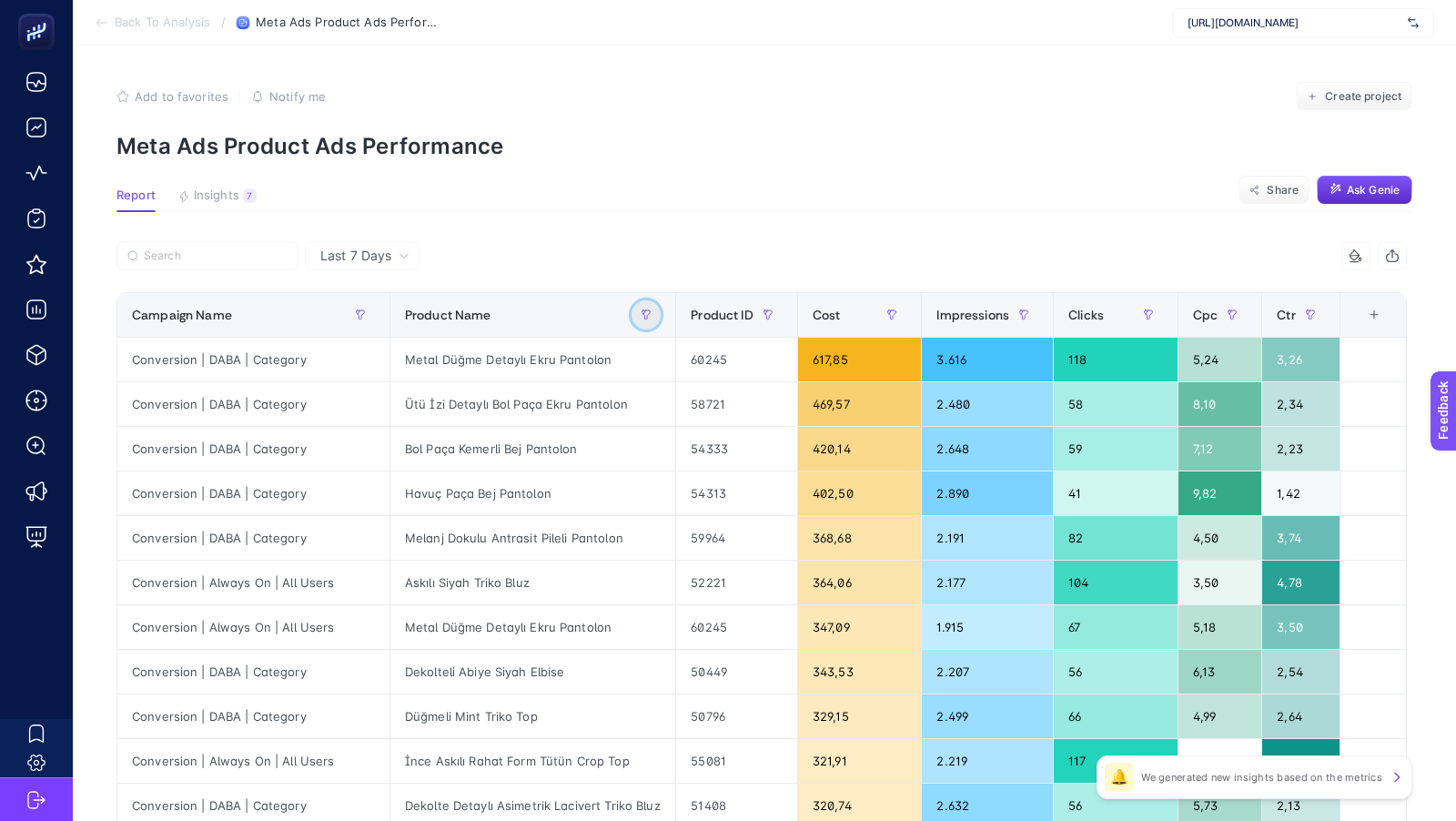
click at [645, 324] on button "button" at bounding box center [645, 314] width 29 height 29
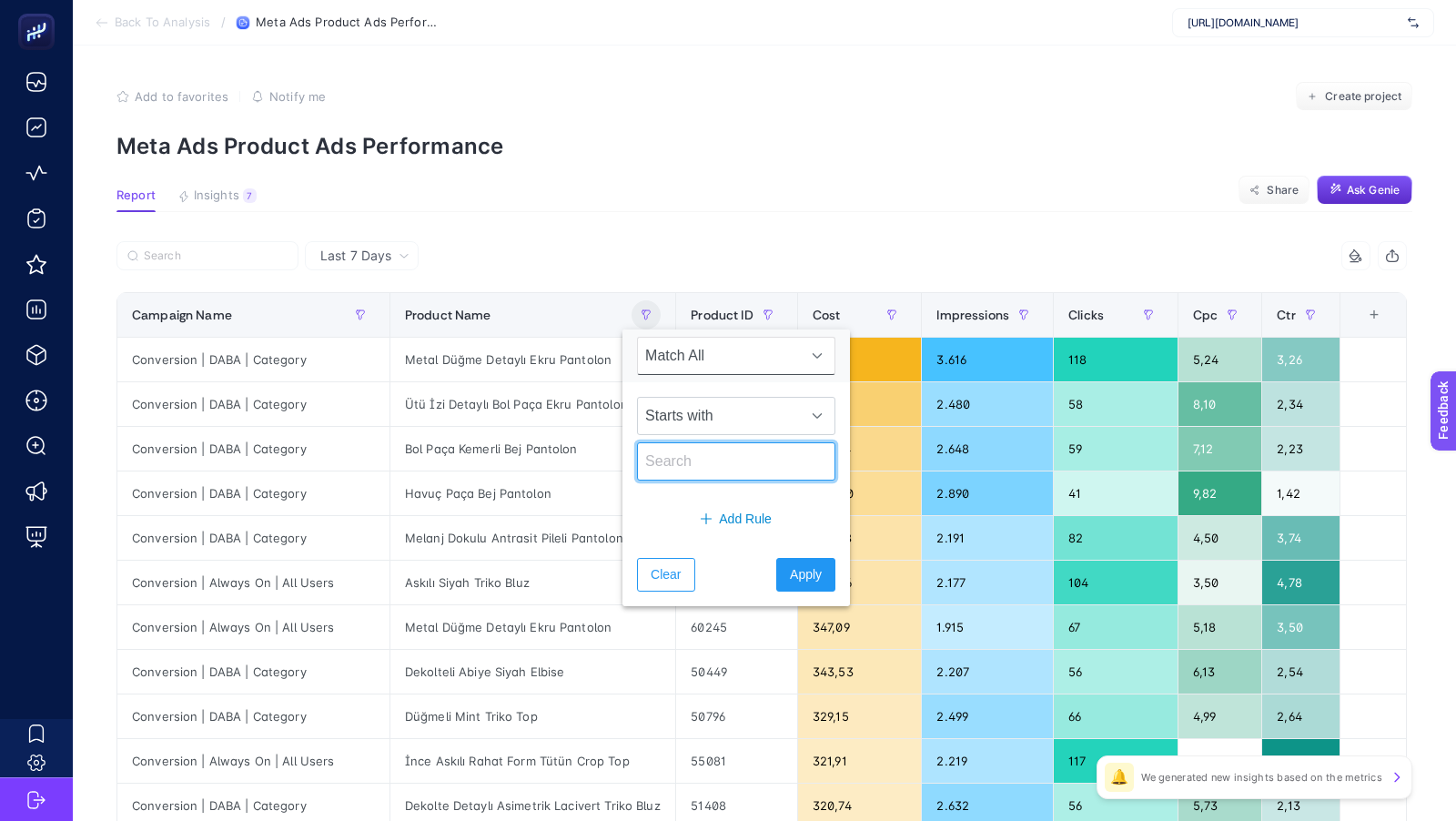
click at [694, 464] on input "text" at bounding box center [736, 461] width 198 height 38
paste input "Metal Düğme Detaylı Ekru Pantolon"
type input "Metal Düğme Detaylı Ekru Pantolon"
click at [790, 565] on span "Apply" at bounding box center [806, 574] width 32 height 19
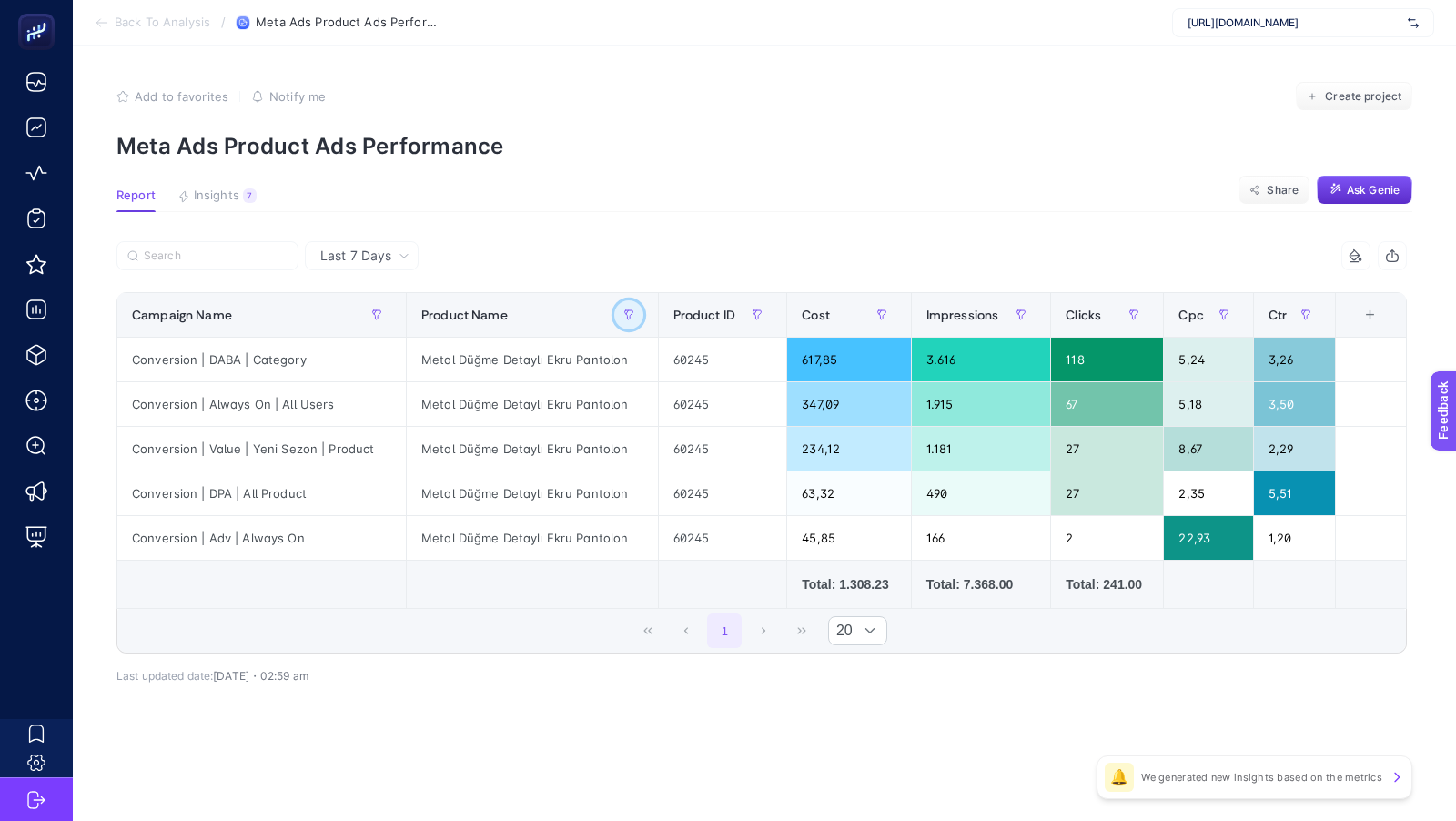
scroll to position [0, 0]
click at [816, 138] on p "Meta Ads Product Ads Performance" at bounding box center [764, 146] width 1296 height 26
click at [153, 16] on span "Back To Analysis" at bounding box center [162, 23] width 96 height 15
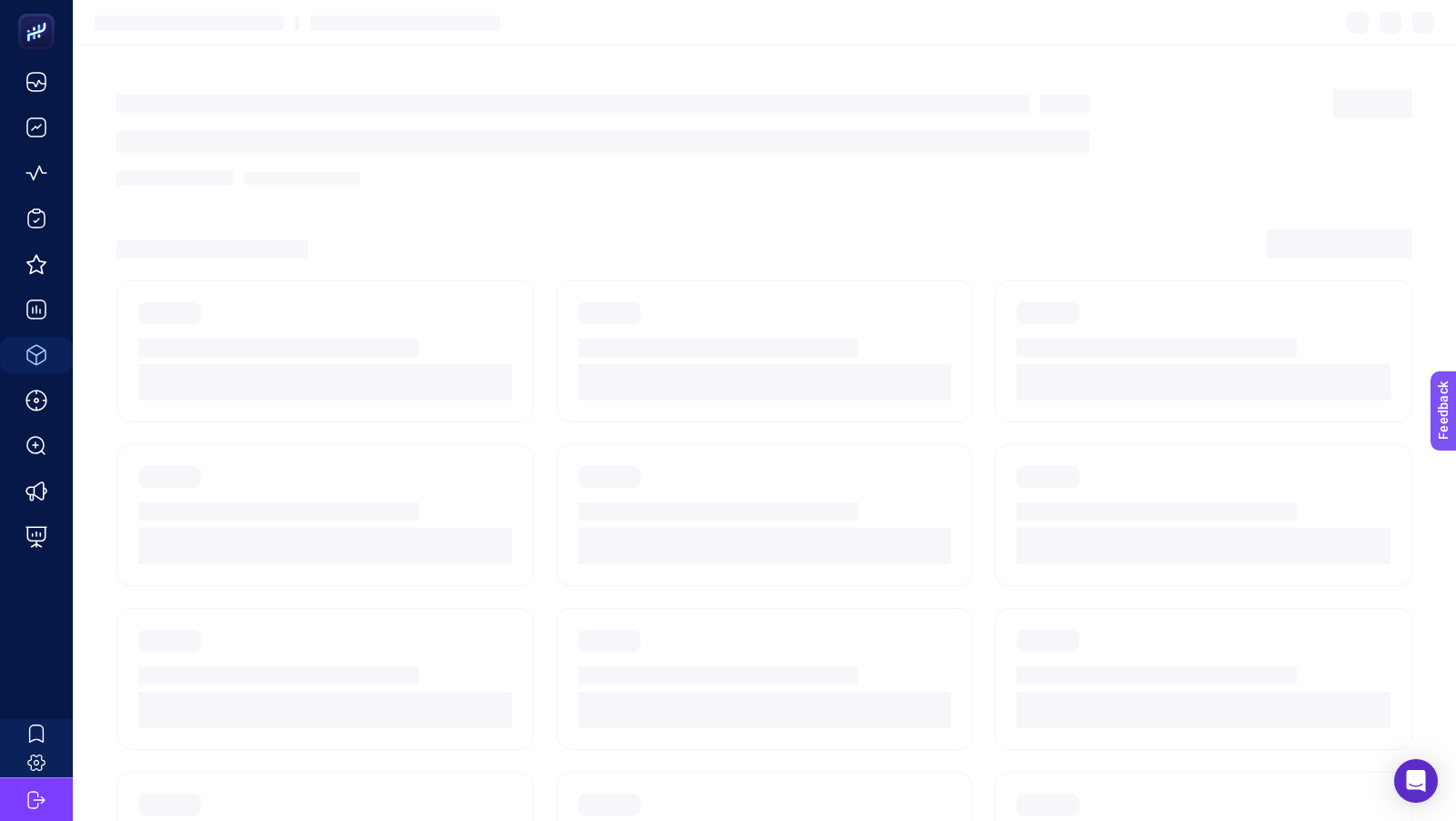
scroll to position [55, 0]
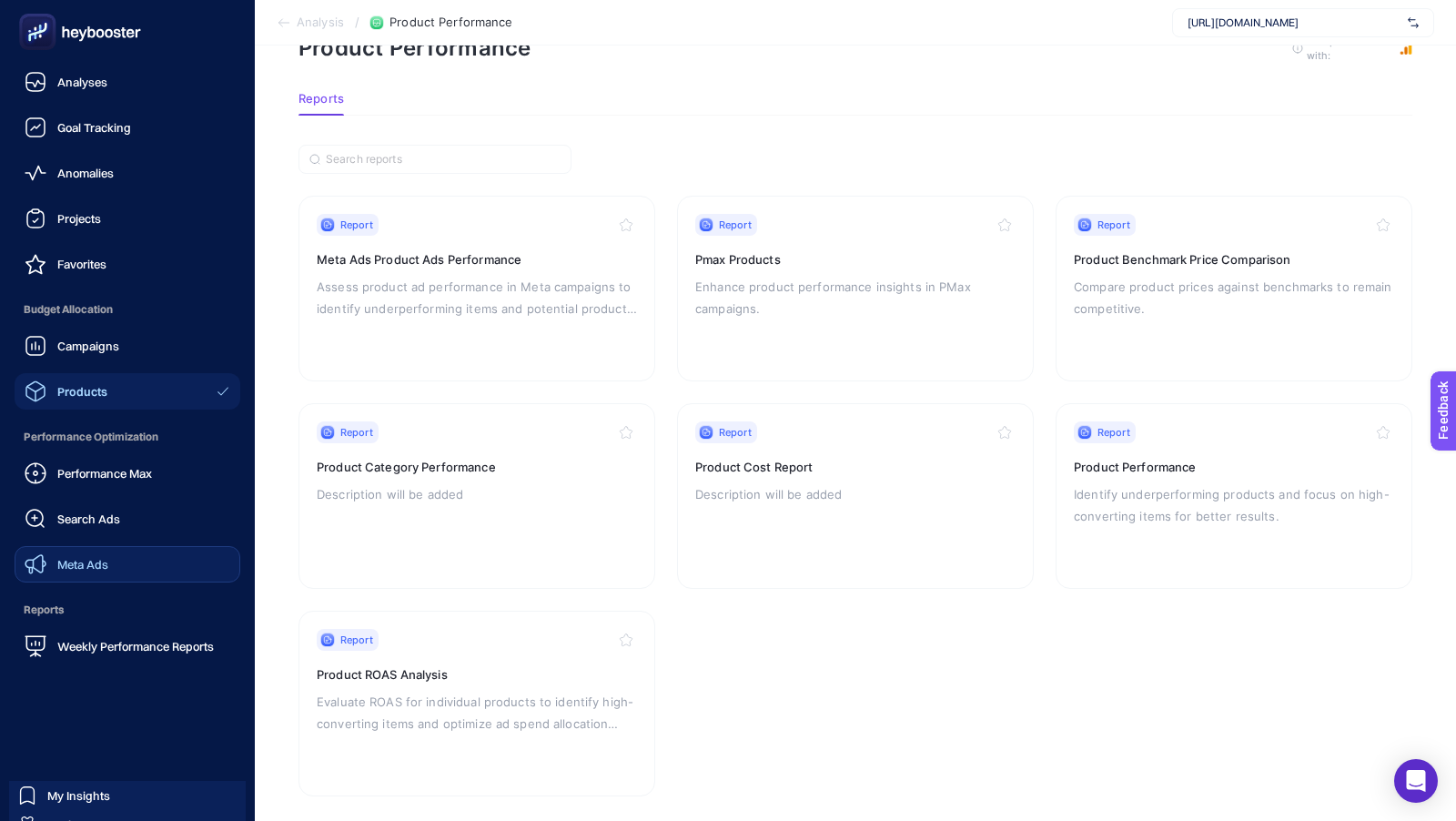
click at [73, 551] on link "Meta Ads" at bounding box center [128, 564] width 226 height 37
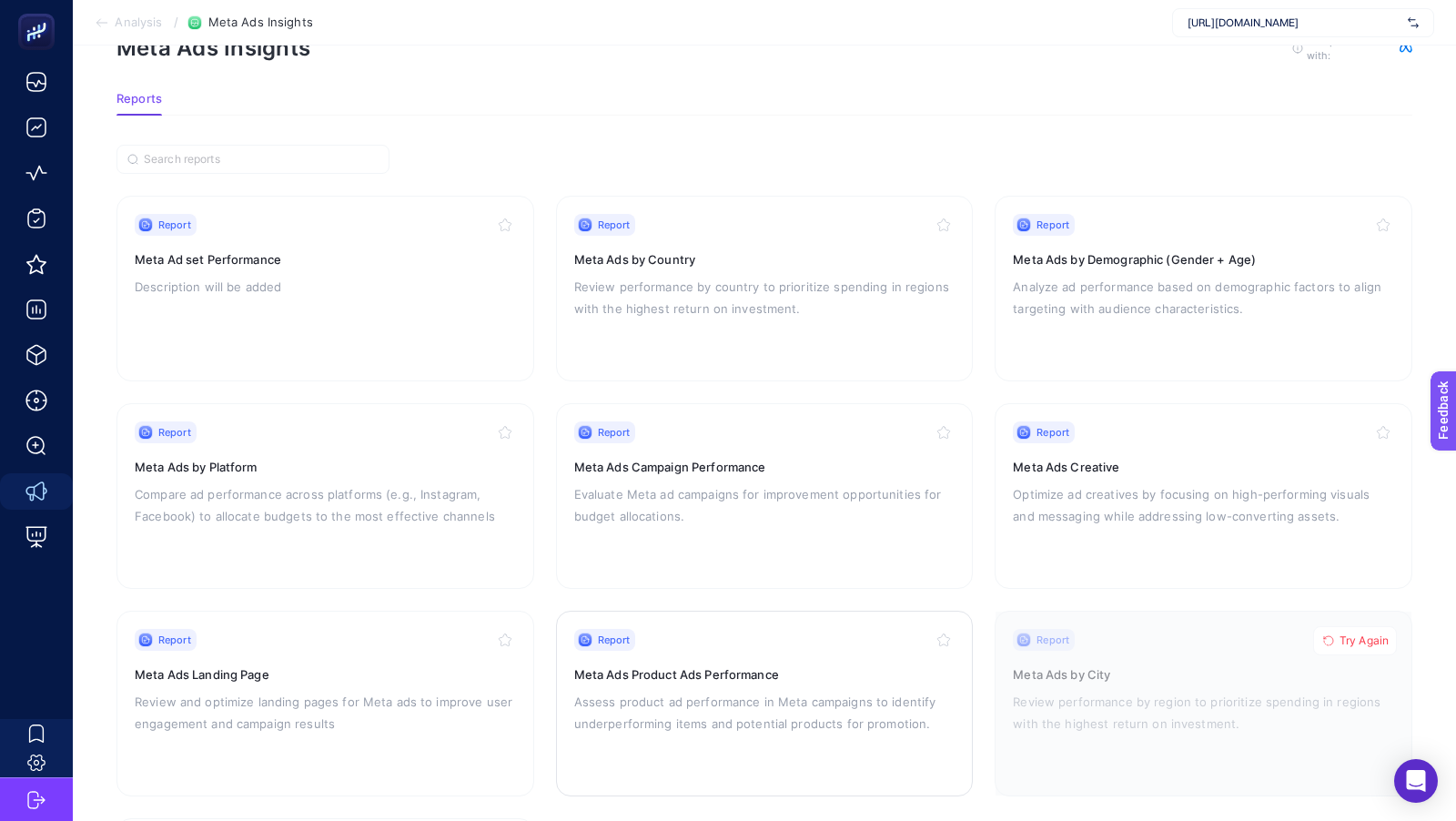
click at [716, 693] on p "Assess product ad performance in Meta campaigns to identify underperforming ite…" at bounding box center [765, 712] width 381 height 44
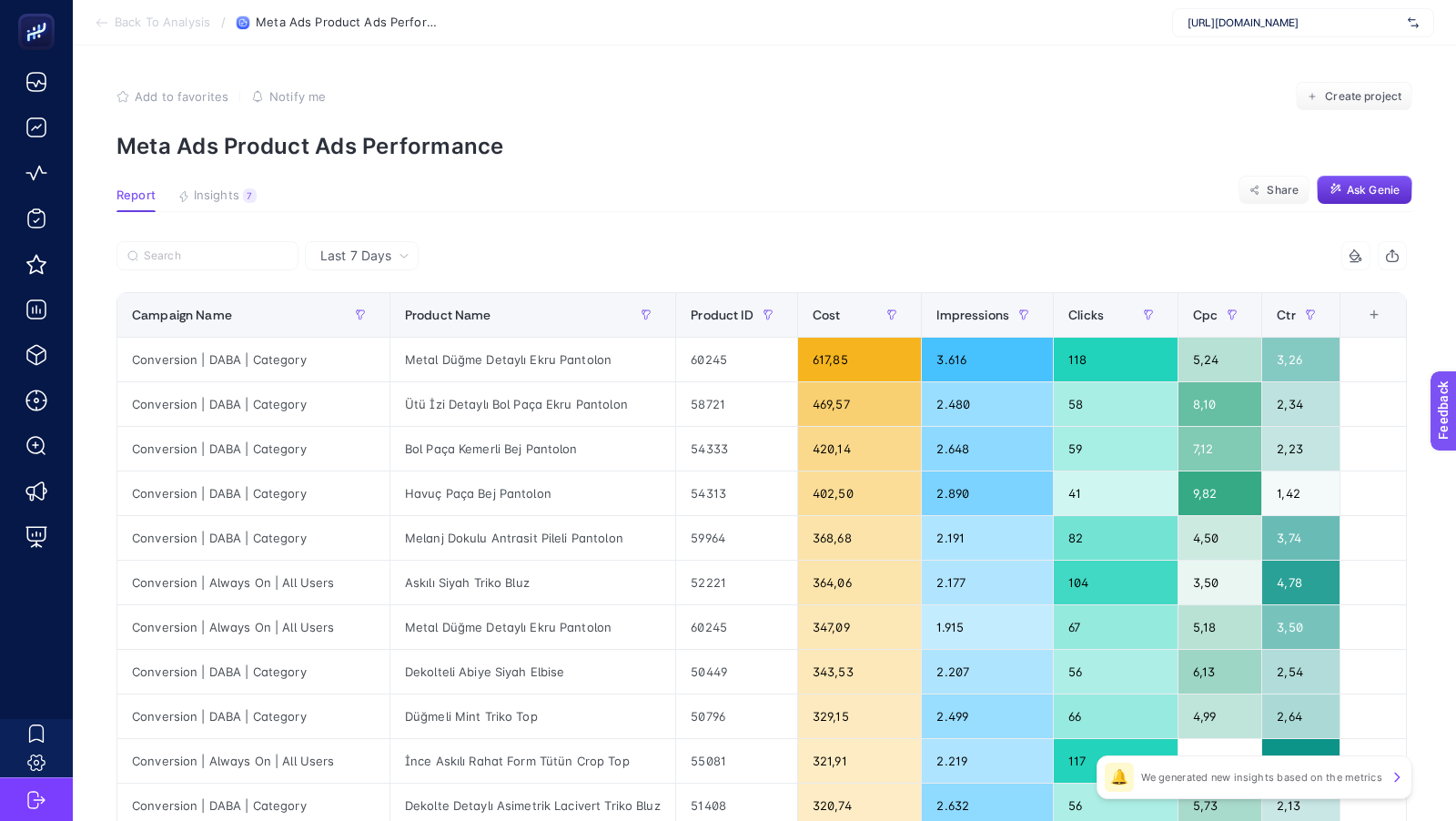
click at [103, 25] on icon at bounding box center [102, 23] width 15 height 15
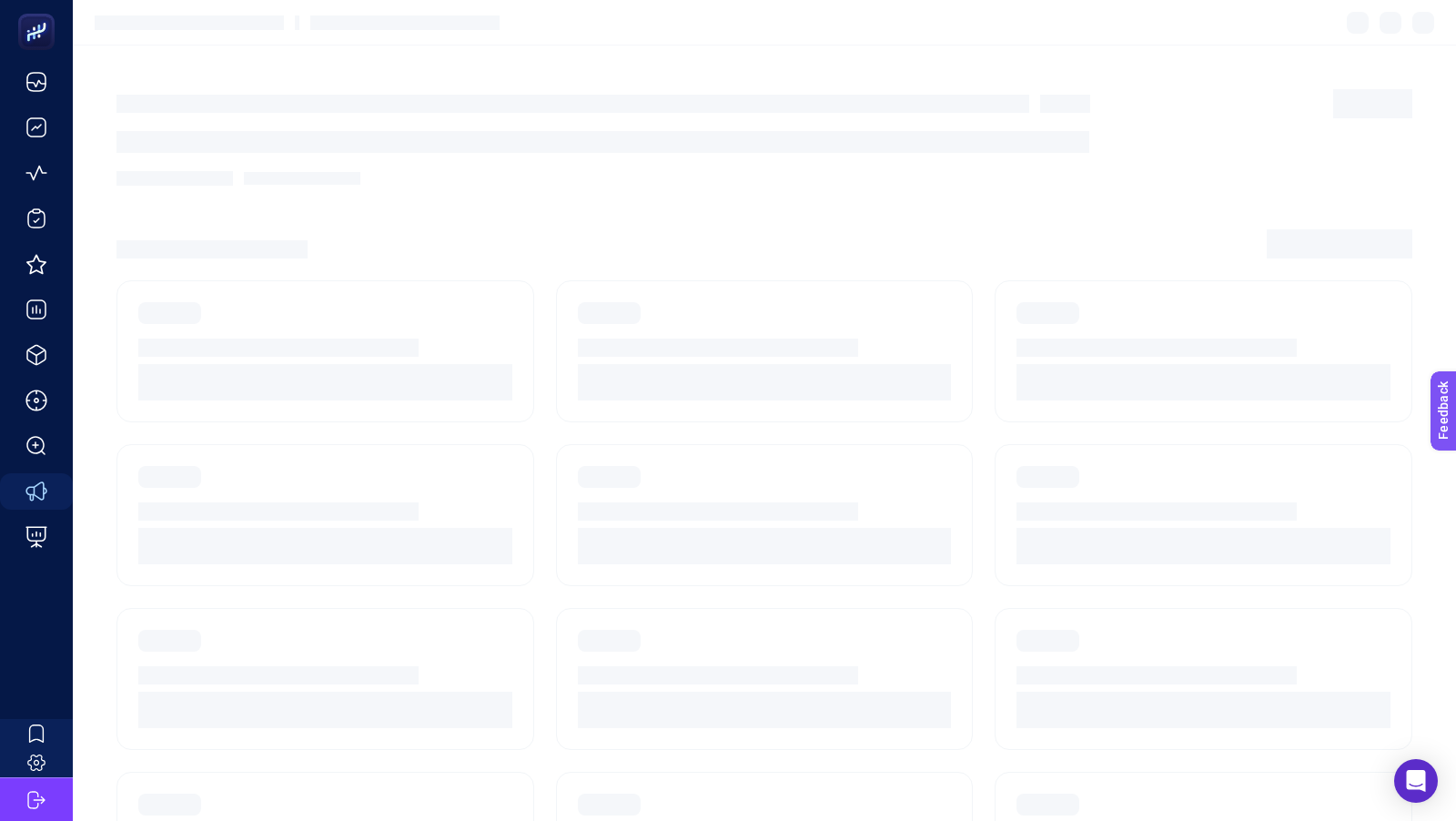
scroll to position [55, 0]
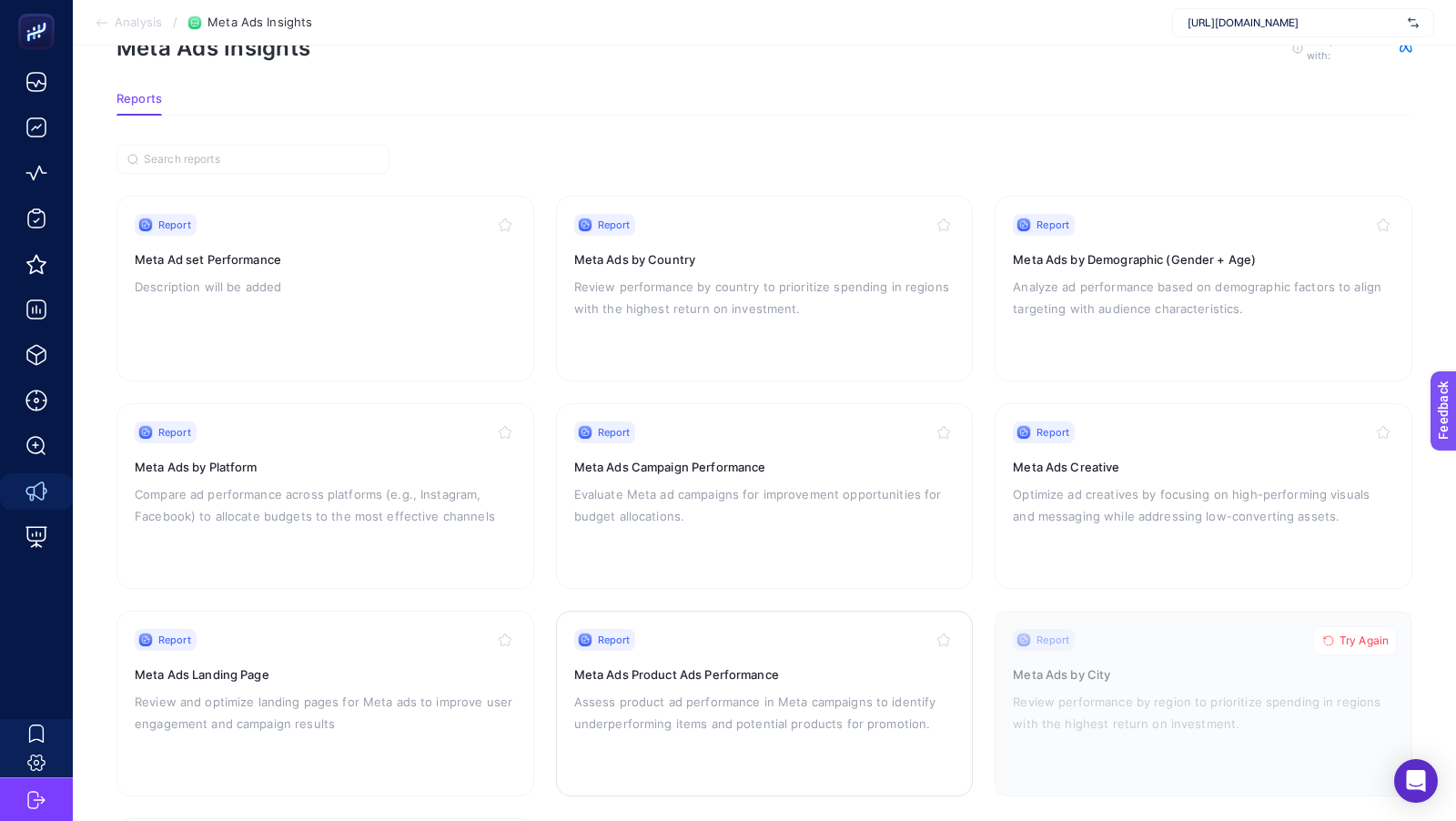
click at [689, 703] on p "Assess product ad performance in Meta campaigns to identify underperforming ite…" at bounding box center [765, 712] width 381 height 44
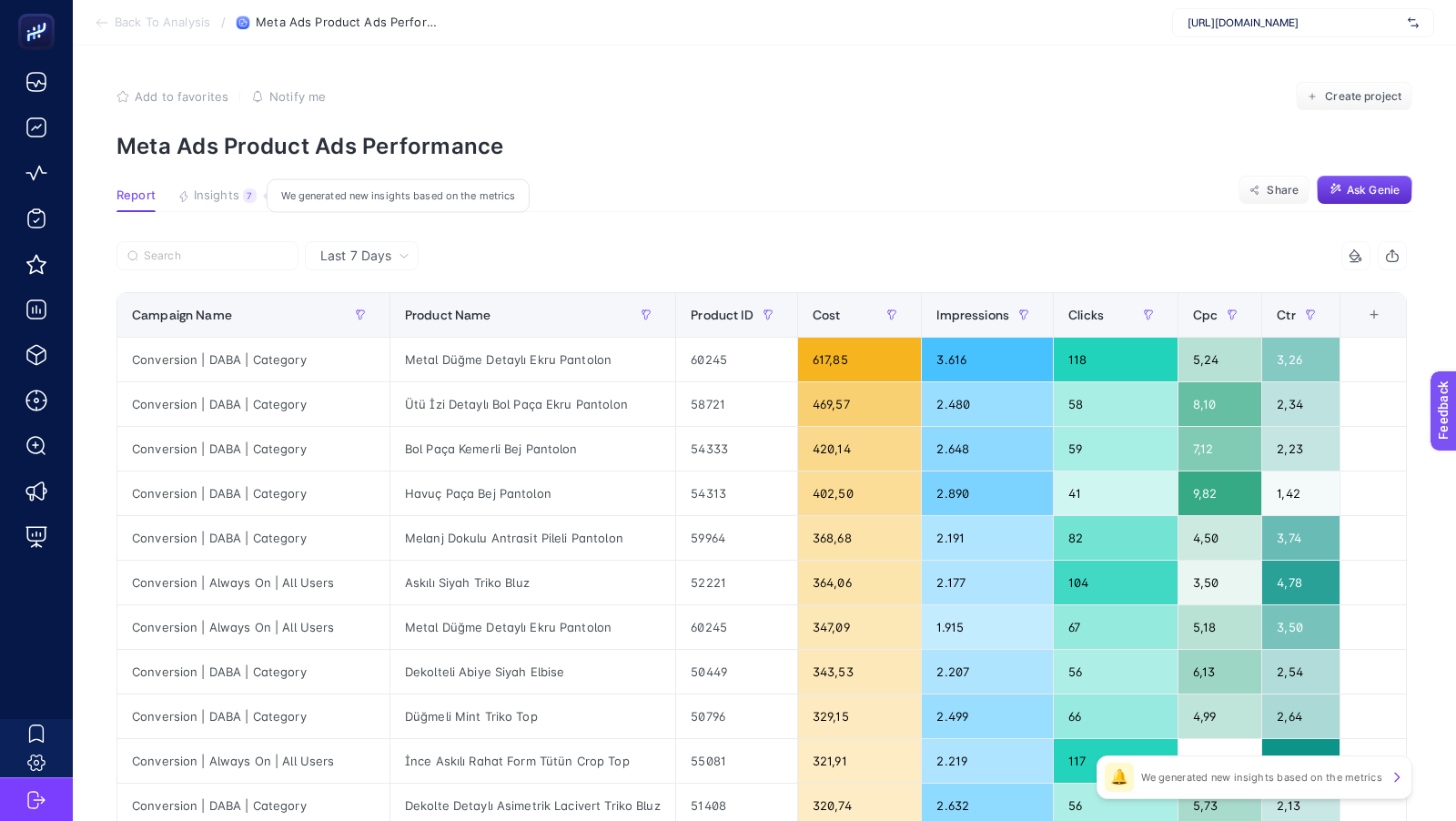
click at [205, 203] on button "Insights 7 We generated new insights based on the metrics" at bounding box center [217, 200] width 79 height 23
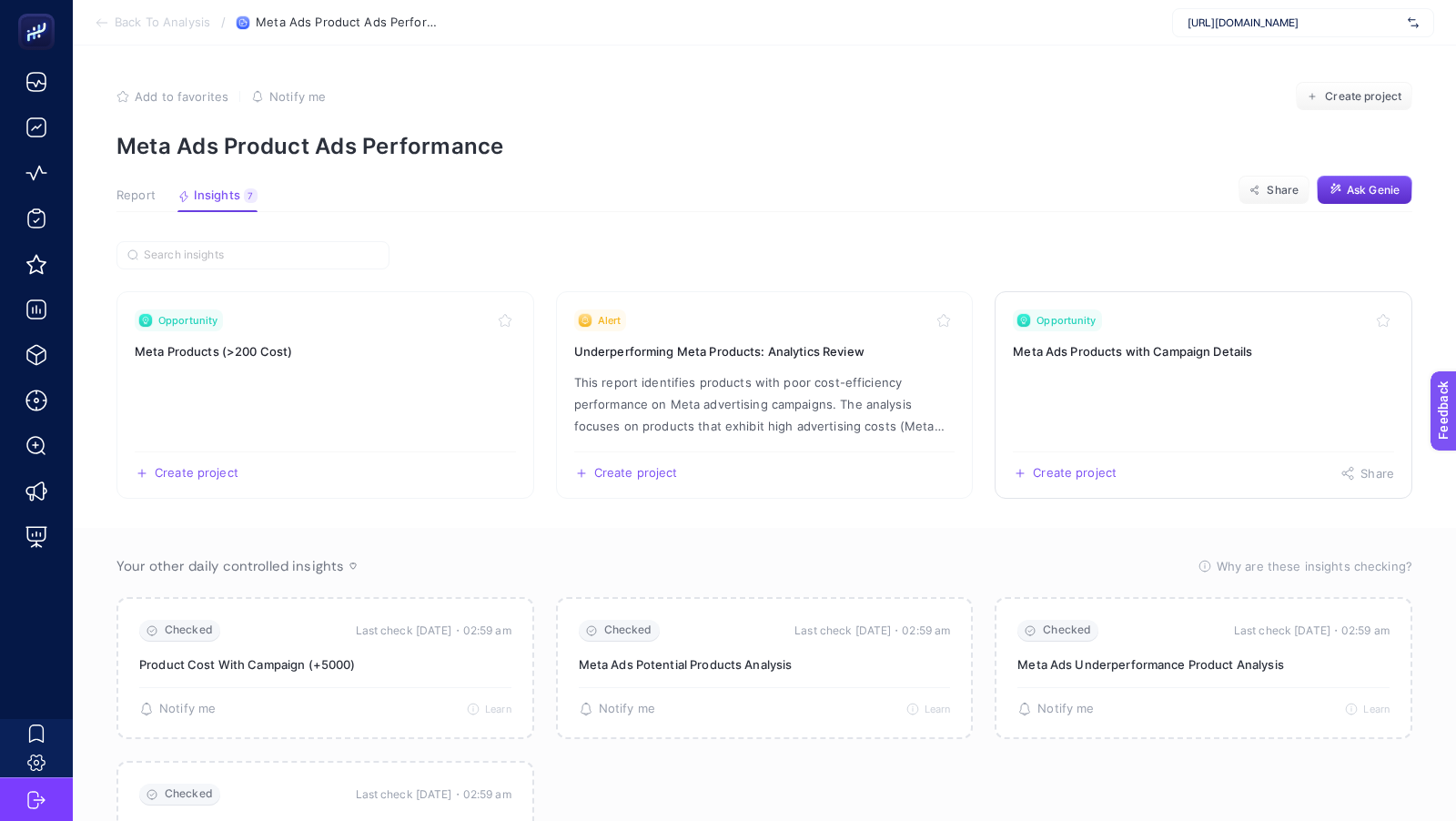
click at [1189, 372] on link "Opportunity Meta Ads Products with Campaign Details Create project Share" at bounding box center [1203, 394] width 417 height 207
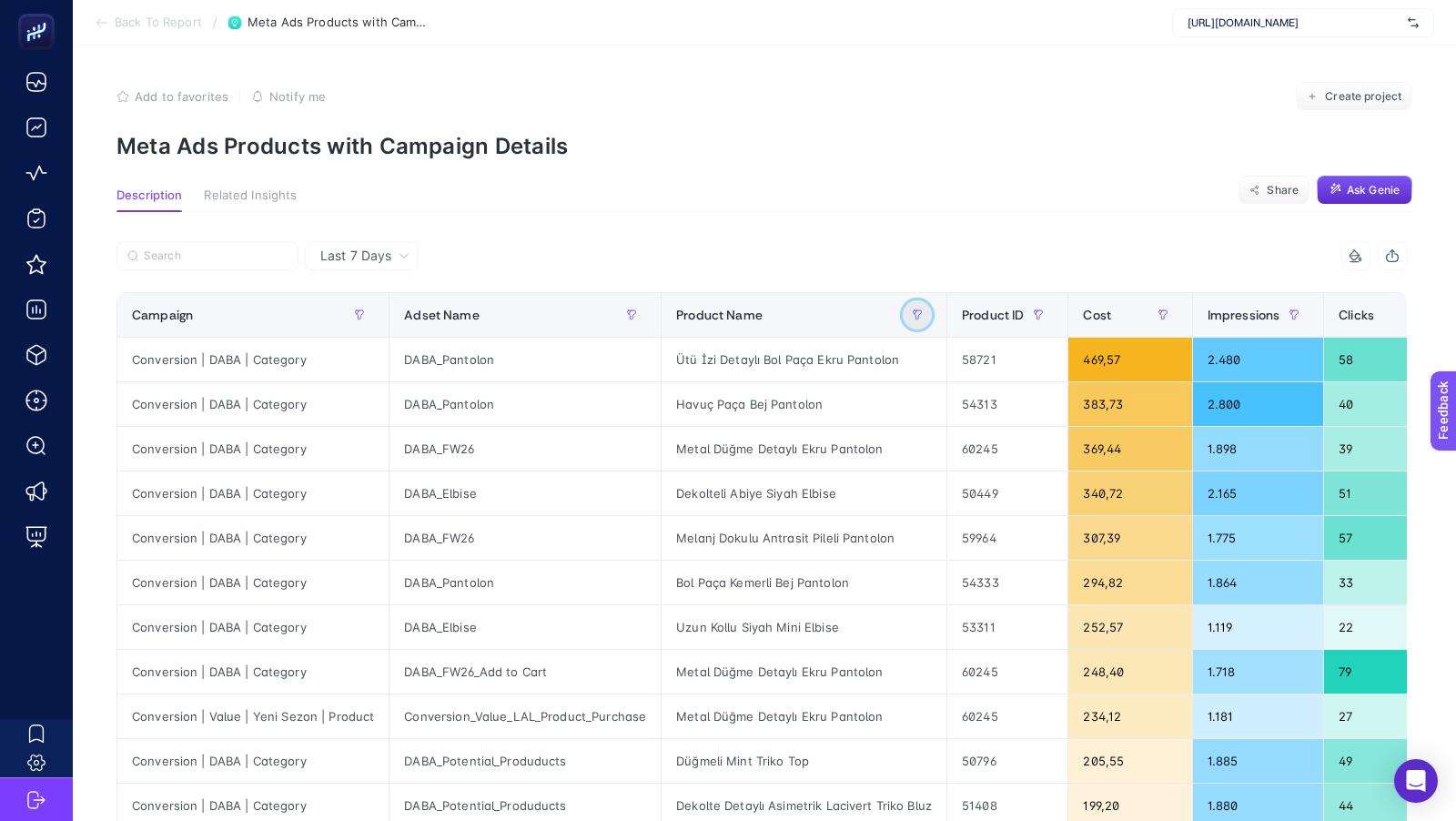
click at [914, 311] on icon "button" at bounding box center [918, 315] width 8 height 9
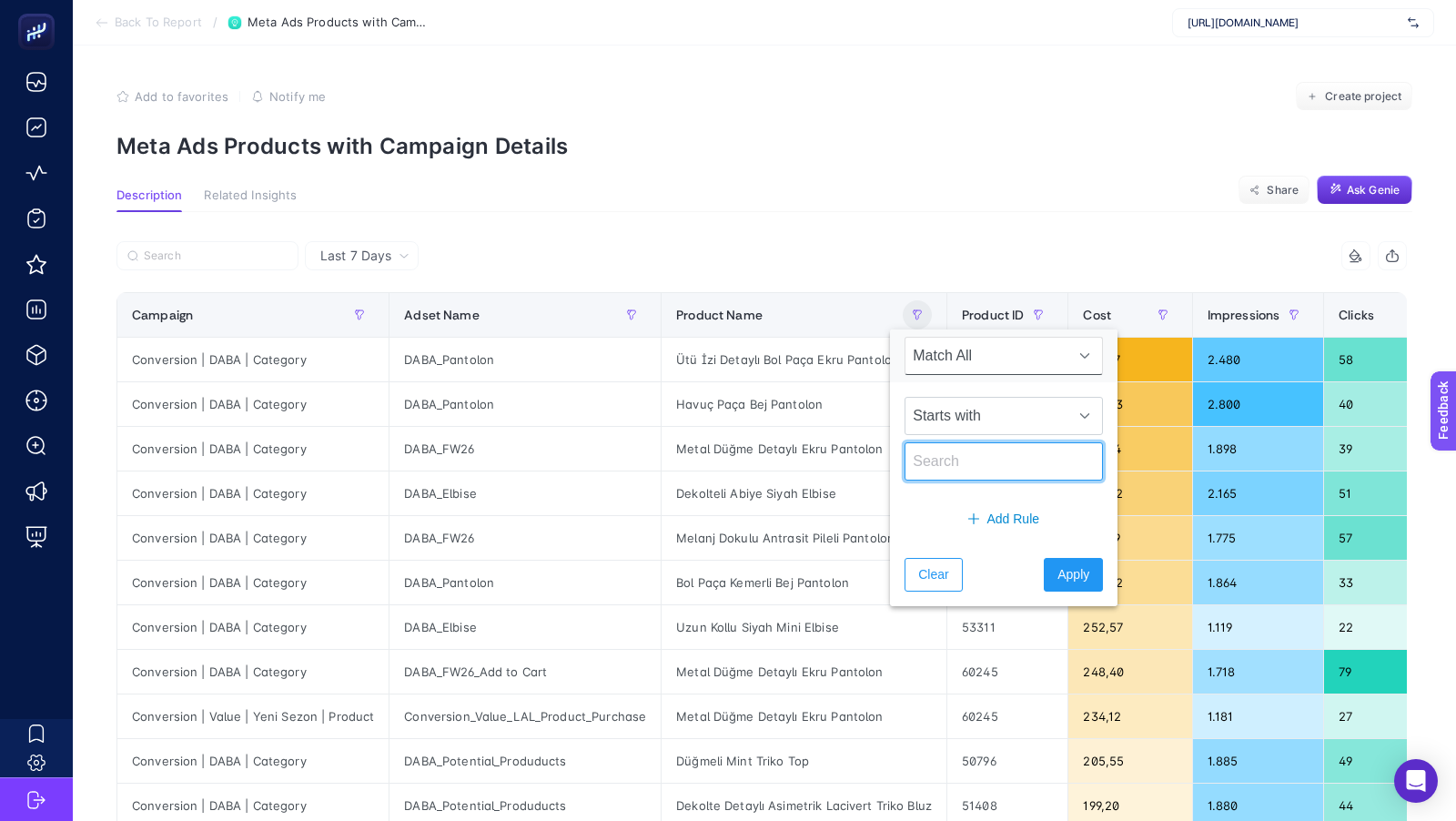
click at [953, 462] on input "text" at bounding box center [1003, 461] width 198 height 38
paste input "Metal Düğme Detaylı Ekru Pantolon"
type input "Metal Düğme Detaylı Ekru Pantolon"
click at [1052, 559] on button "Apply" at bounding box center [1073, 575] width 59 height 34
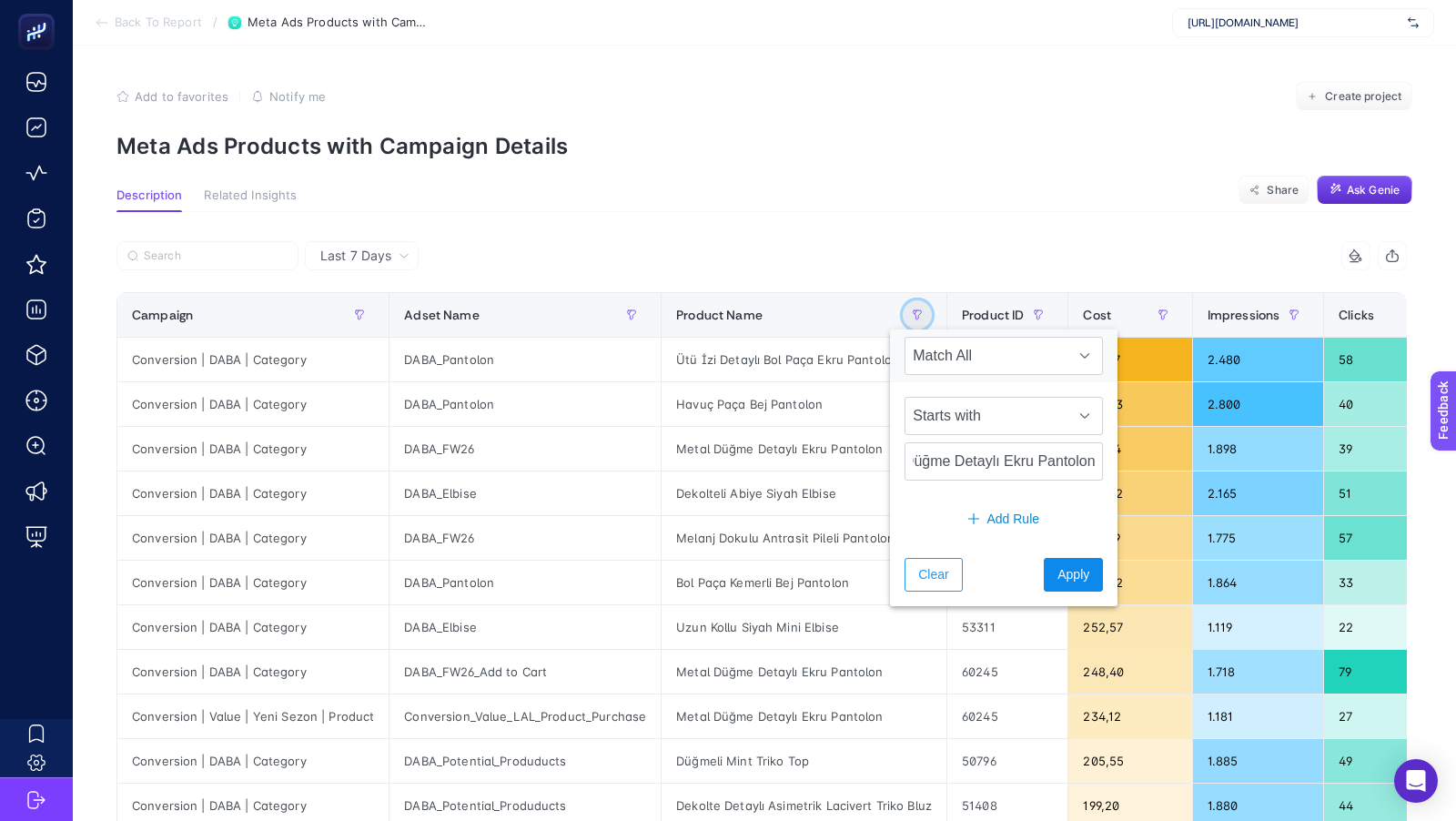
scroll to position [0, 0]
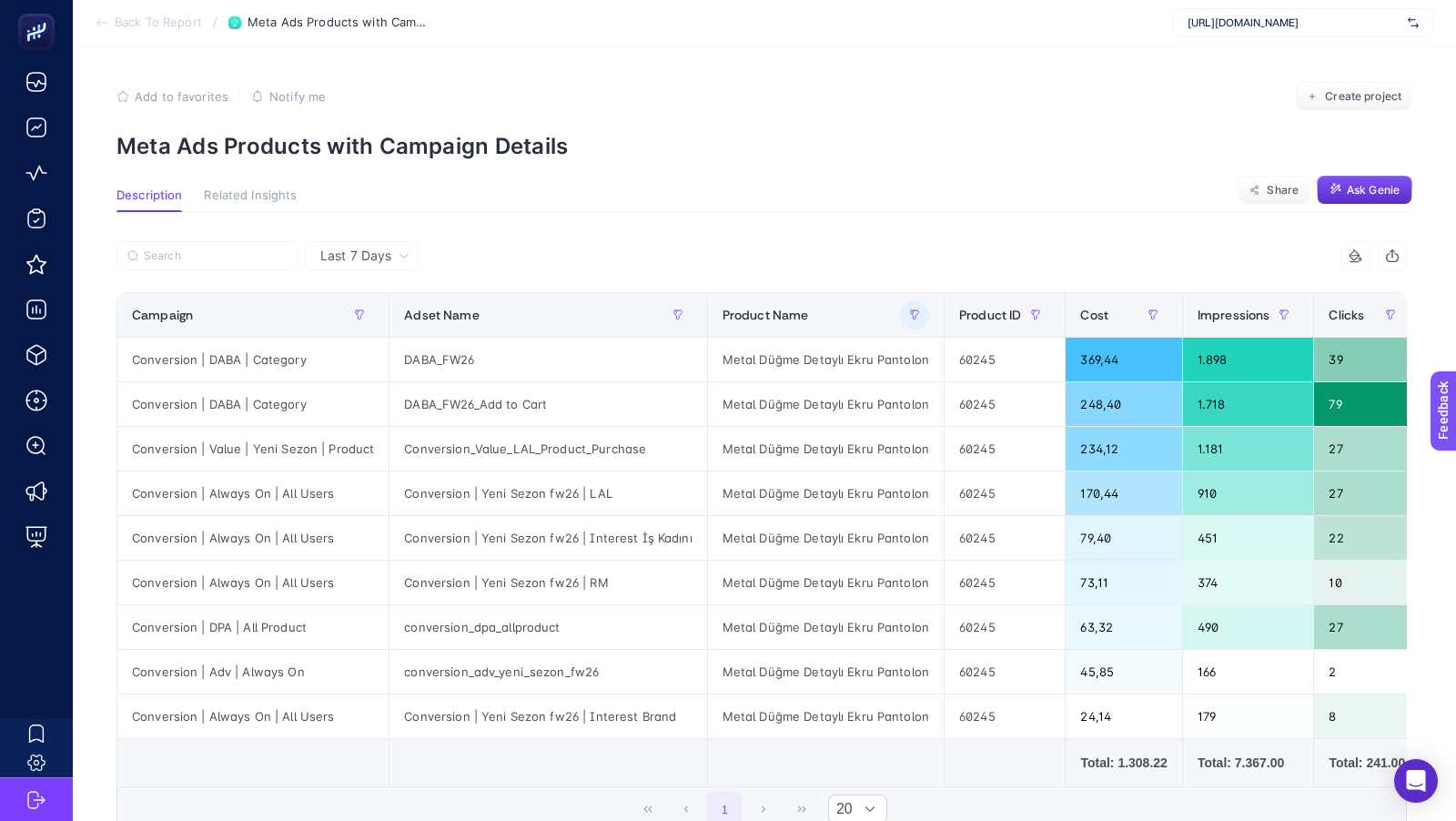
click at [774, 189] on section "Description Related Insights Share Ask Genie" at bounding box center [764, 200] width 1296 height 23
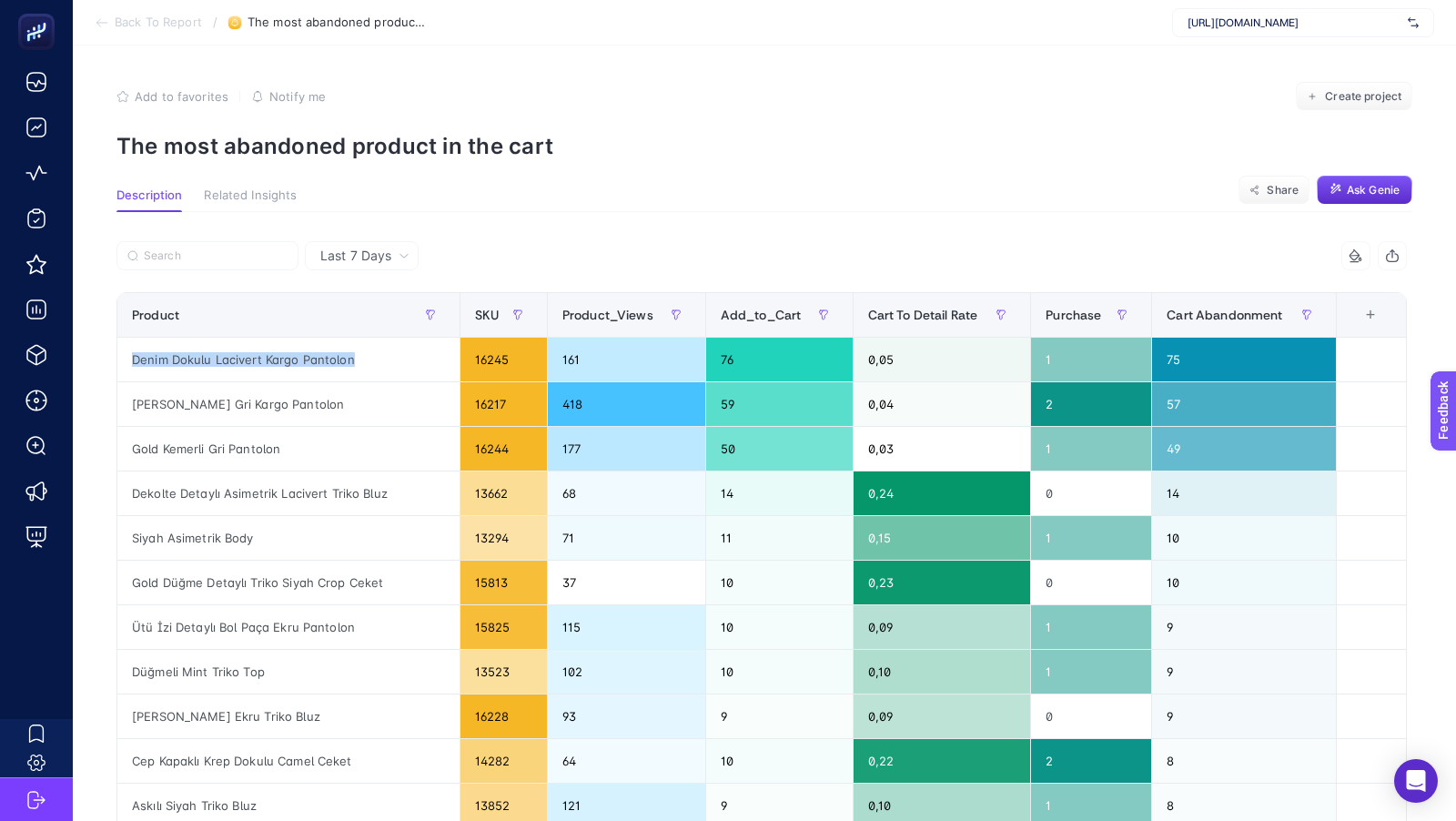
click at [139, 29] on span "Back To Report" at bounding box center [158, 23] width 87 height 15
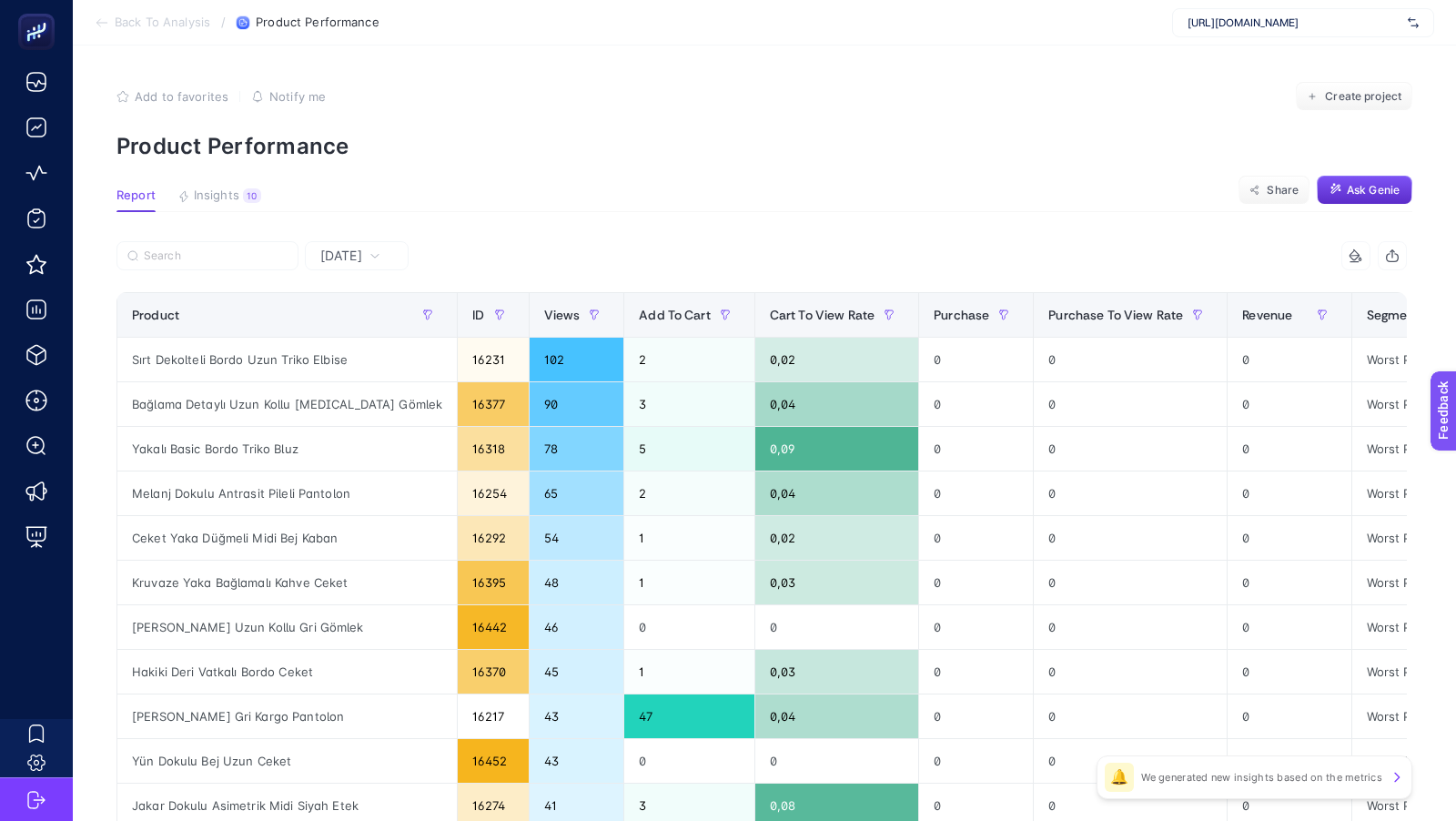
click at [145, 22] on span "Back To Analysis" at bounding box center [162, 23] width 96 height 15
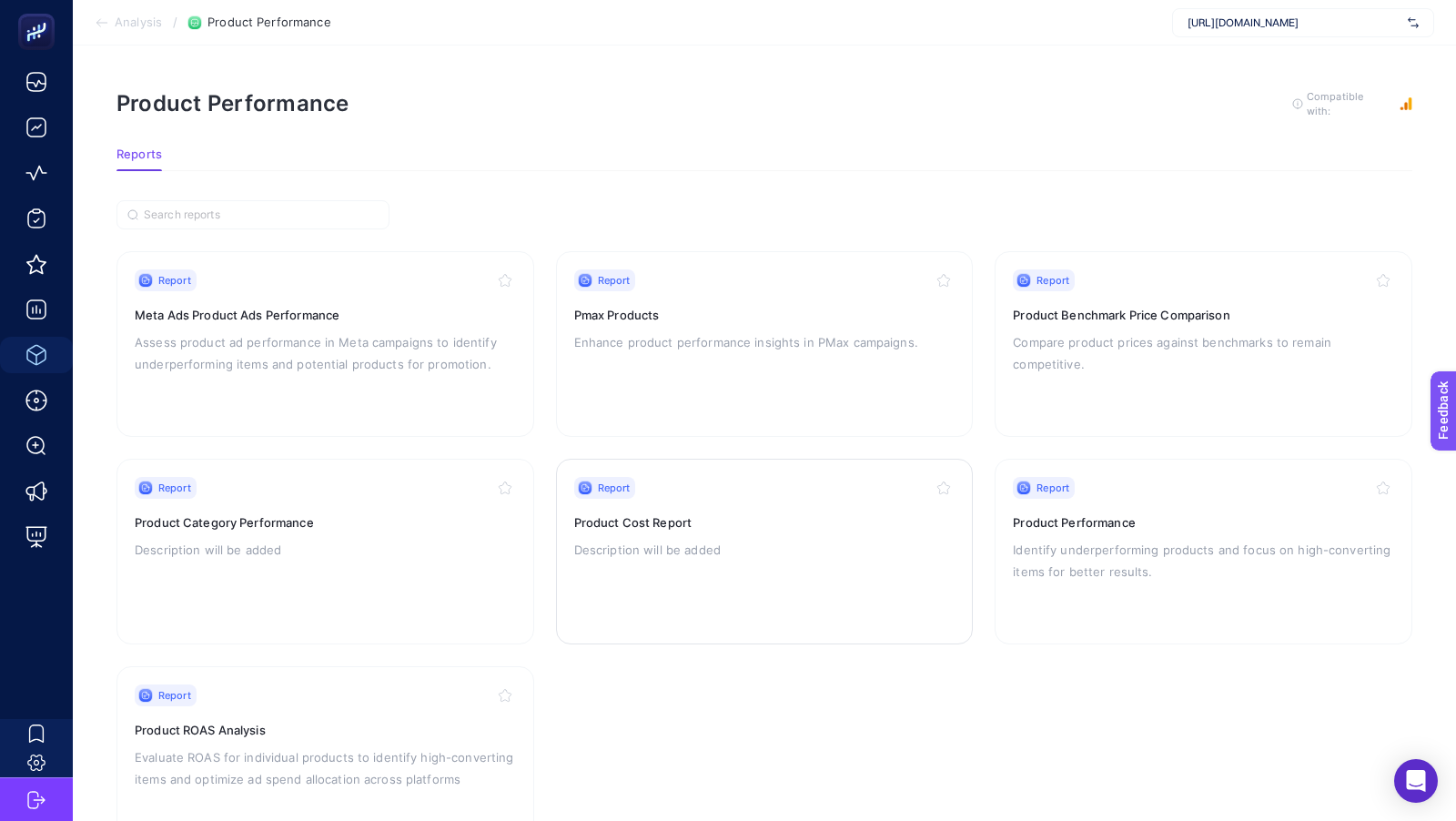
click at [755, 539] on p "Description will be added" at bounding box center [765, 549] width 381 height 22
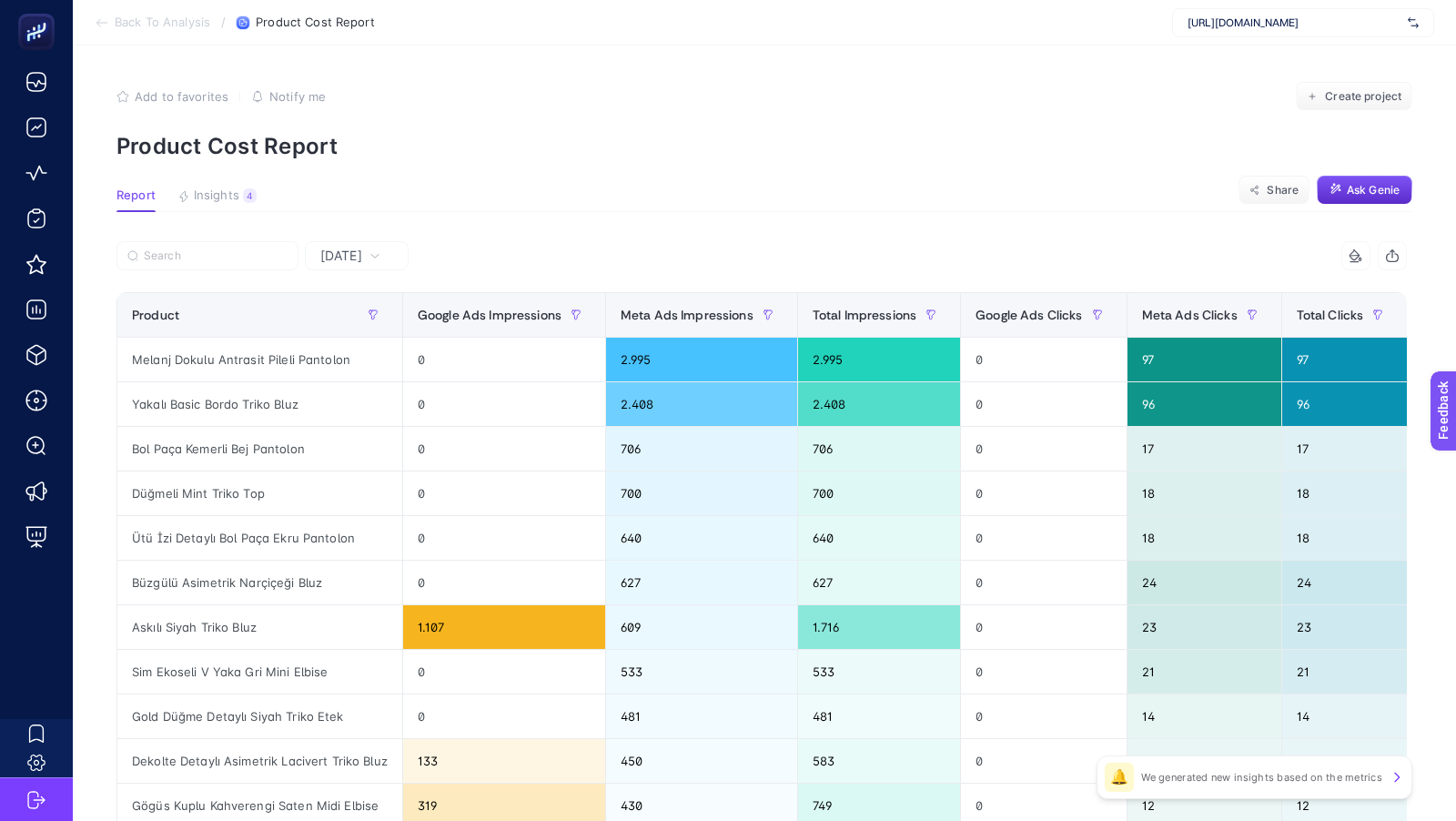
click at [362, 254] on span "[DATE]" at bounding box center [341, 255] width 42 height 18
click at [361, 337] on li "Last 7 Days" at bounding box center [356, 327] width 93 height 33
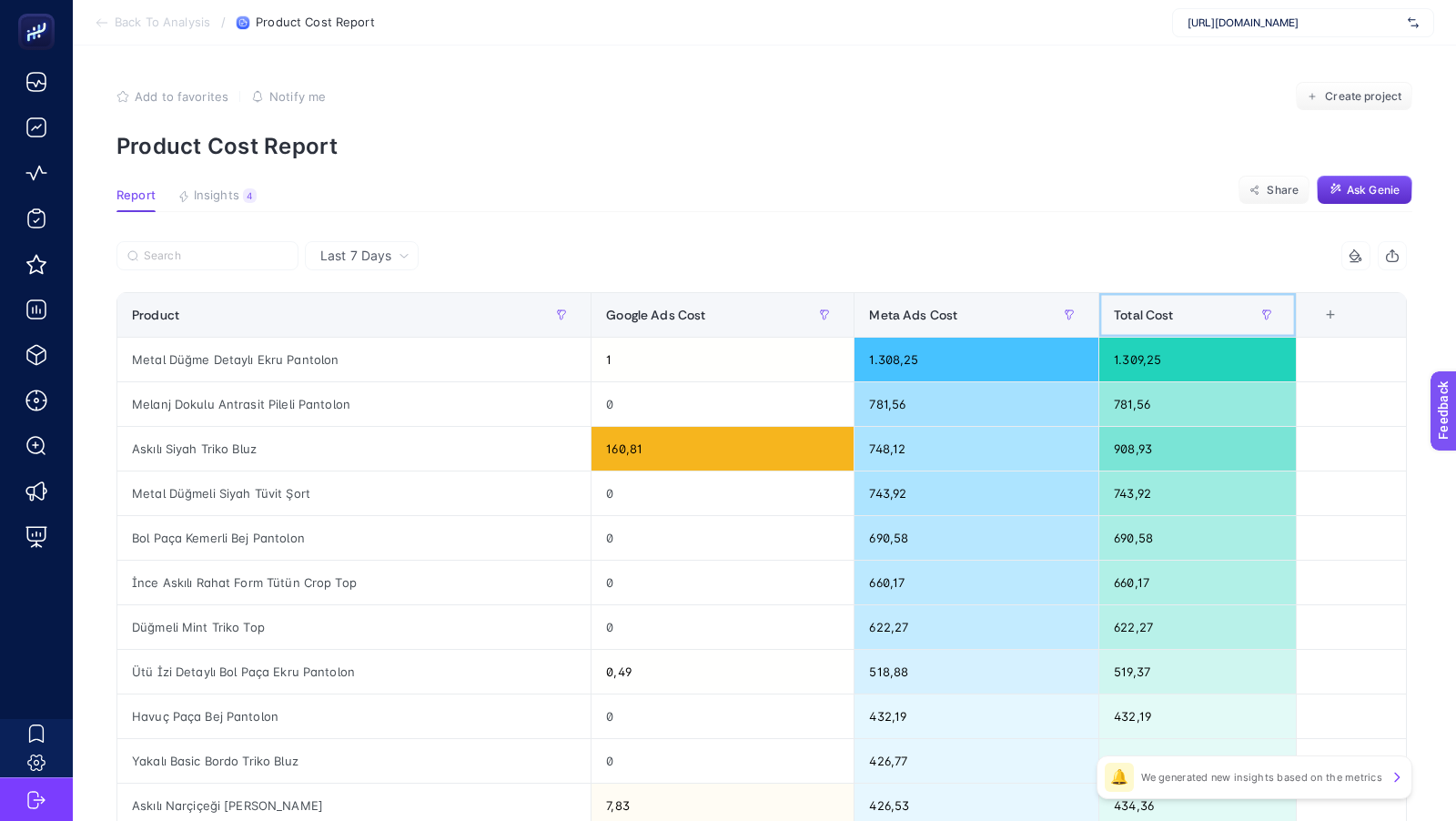
click at [1133, 316] on span "Total Cost" at bounding box center [1143, 315] width 59 height 15
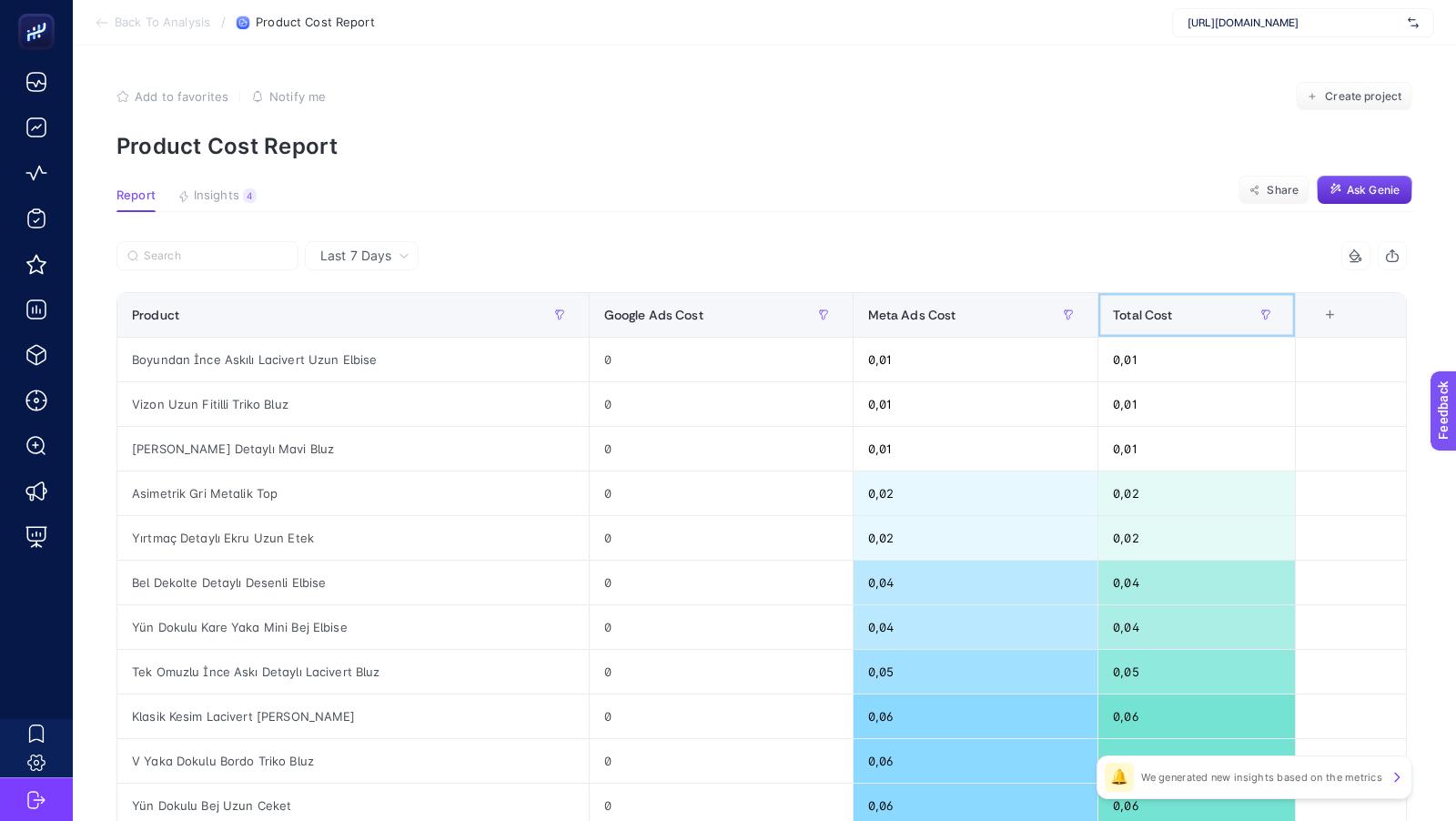
click at [1133, 316] on span "Total Cost" at bounding box center [1142, 315] width 59 height 15
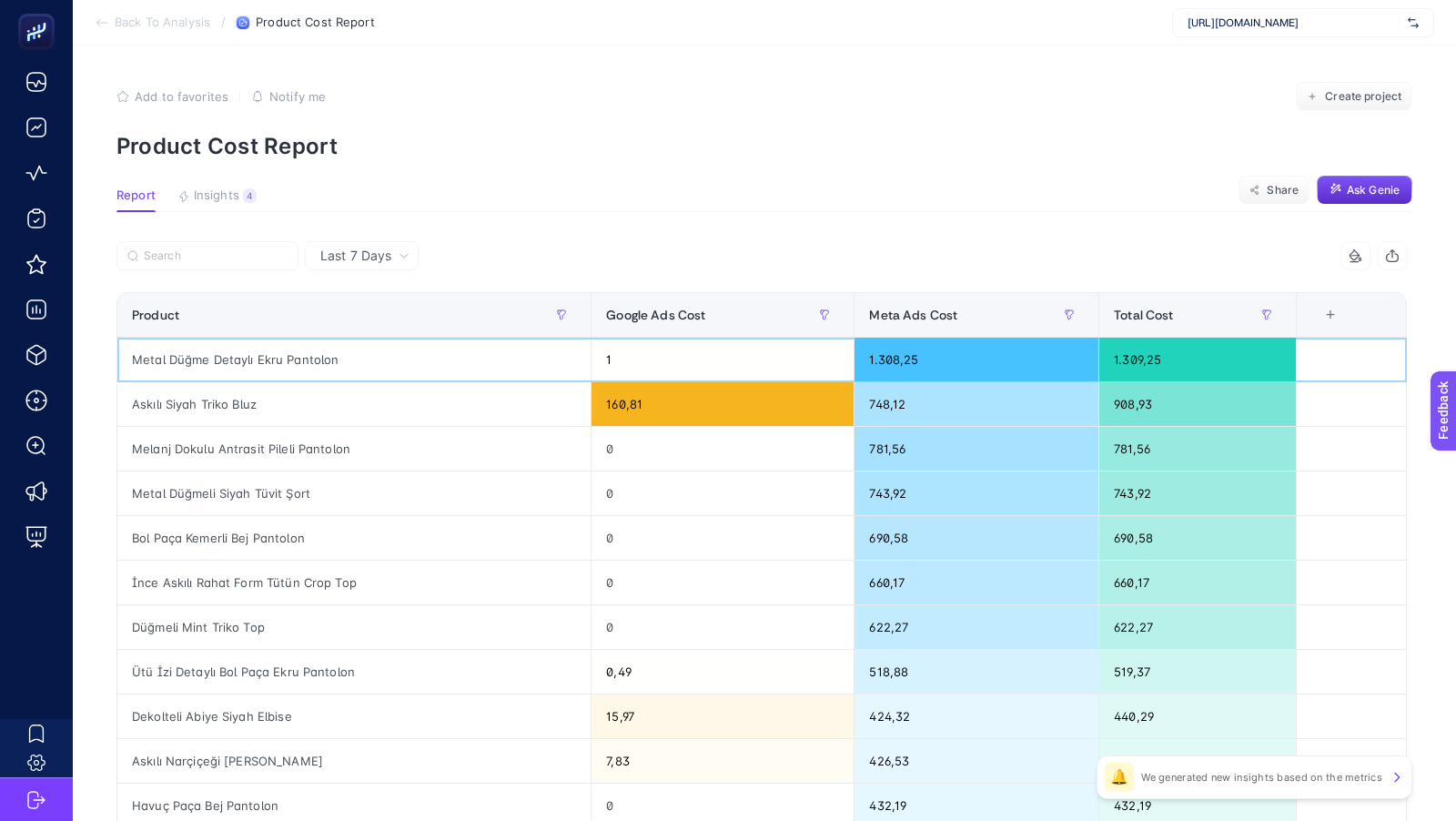
click at [269, 368] on div "Metal Düğme Detaylı Ekru Pantolon" at bounding box center [354, 359] width 473 height 44
click at [271, 359] on div "Metal Düğme Detaylı Ekru Pantolon" at bounding box center [354, 359] width 473 height 44
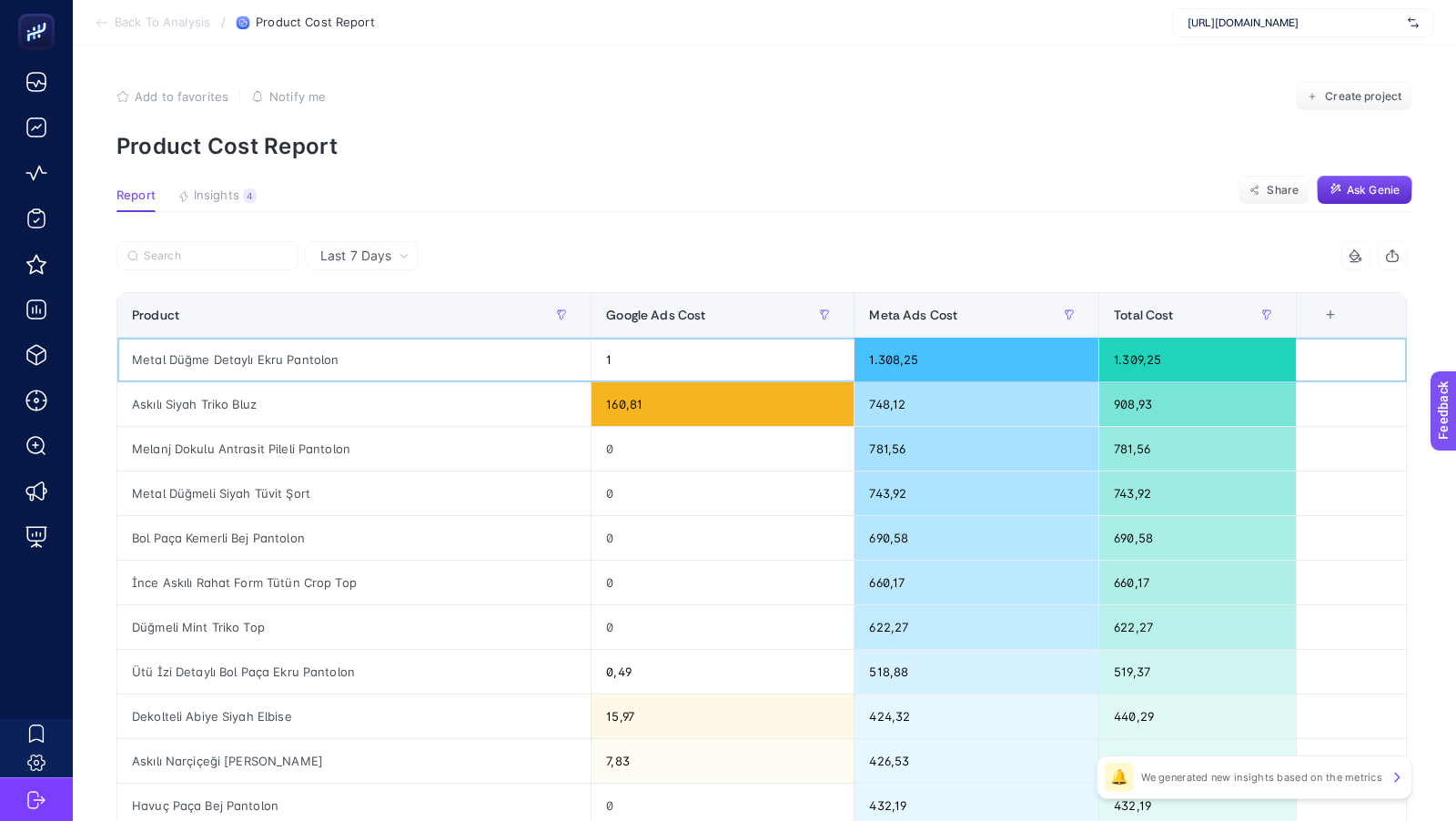
click at [271, 359] on div "Metal Düğme Detaylı Ekru Pantolon" at bounding box center [354, 359] width 473 height 44
copy tr "Metal Düğme Detaylı Ekru Pantolon"
click at [929, 314] on span "Meta Ads Cost" at bounding box center [913, 315] width 88 height 15
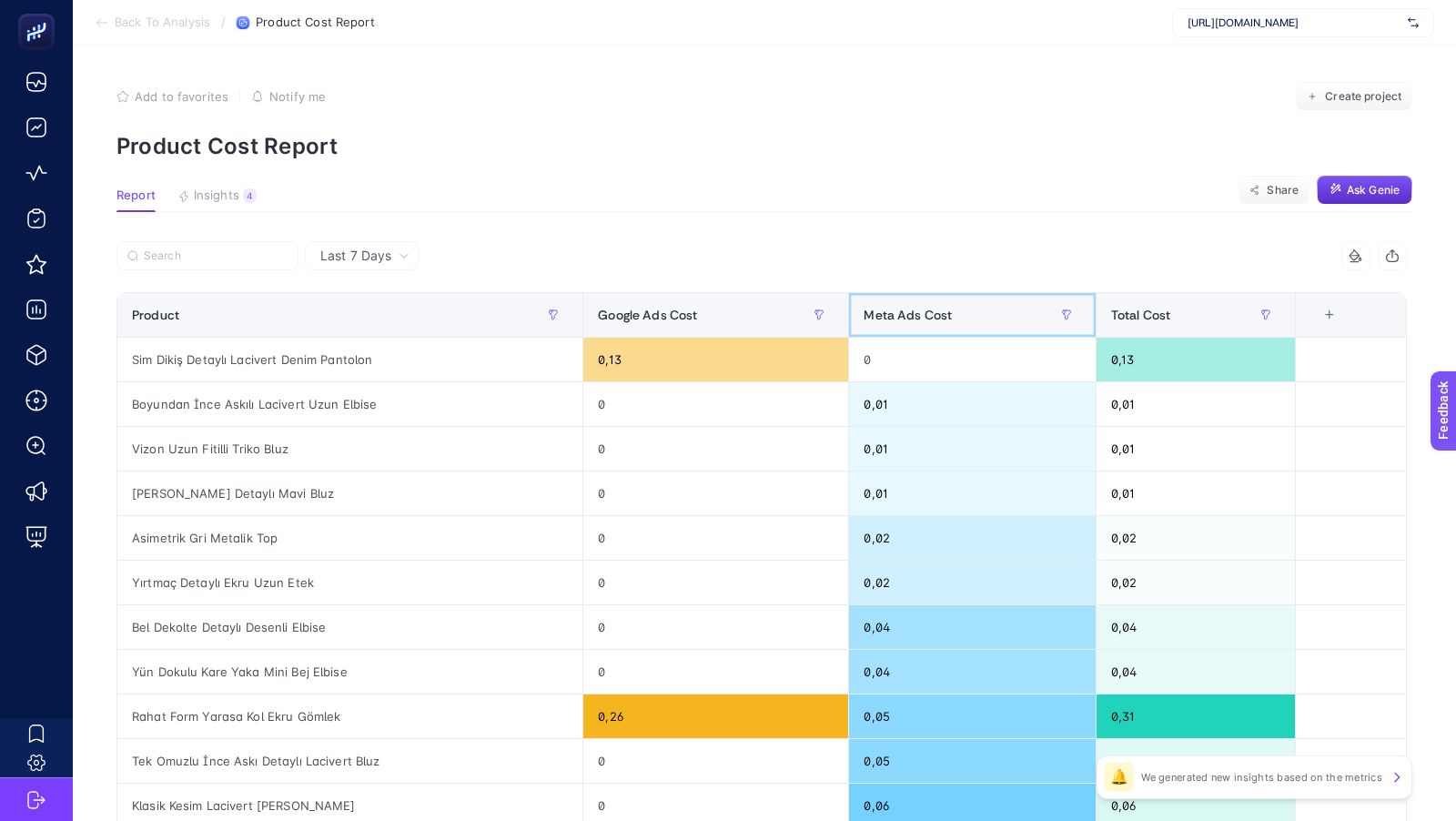
click at [929, 314] on span "Meta Ads Cost" at bounding box center [908, 315] width 88 height 15
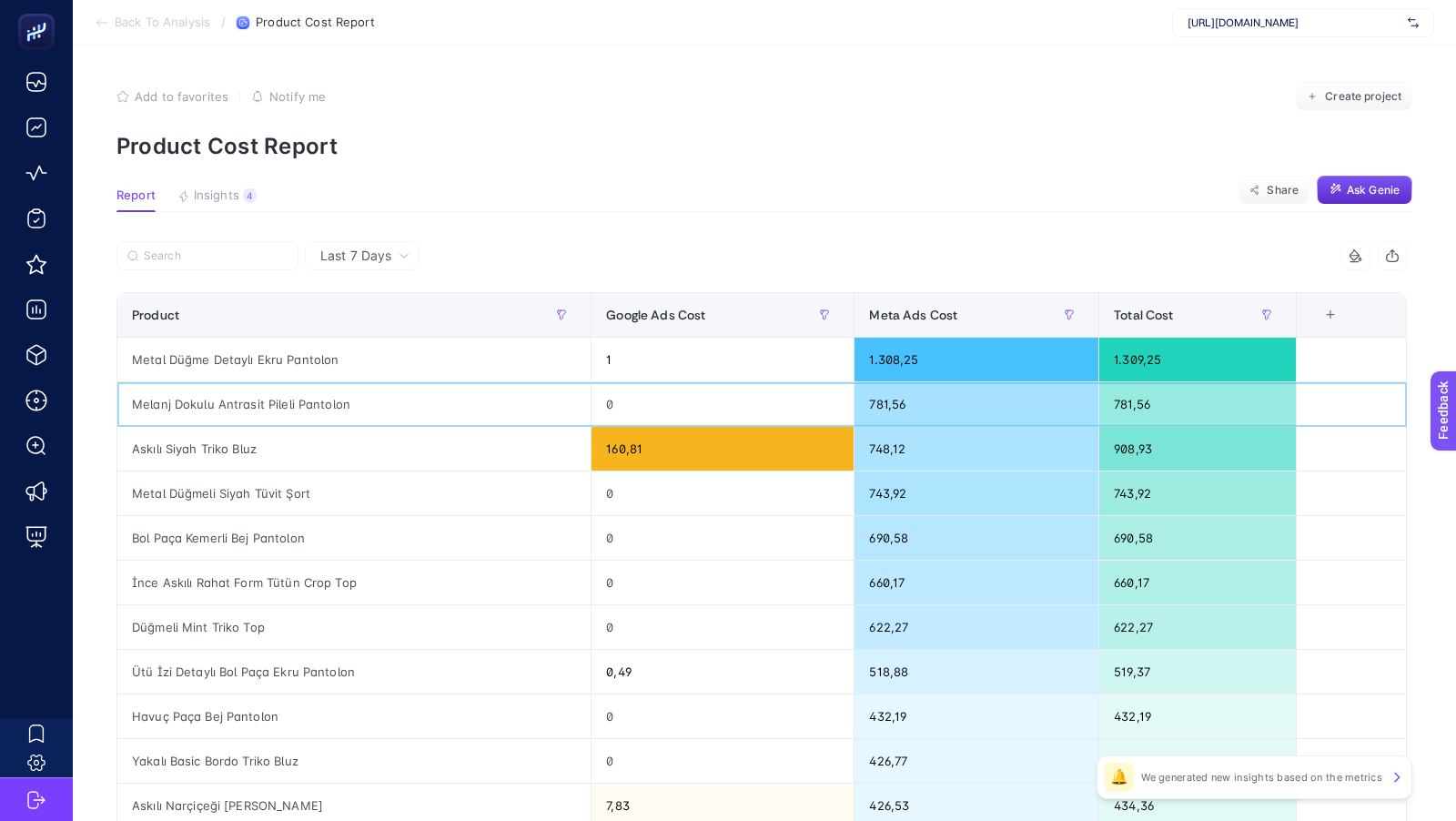
click at [297, 405] on div "Melanj Dokulu Antrasit Pileli Pantolon" at bounding box center [354, 403] width 473 height 44
copy tr "Melanj Dokulu Antrasit Pileli Pantolon"
click at [218, 449] on div "Askılı Siyah Triko Bluz" at bounding box center [354, 449] width 473 height 44
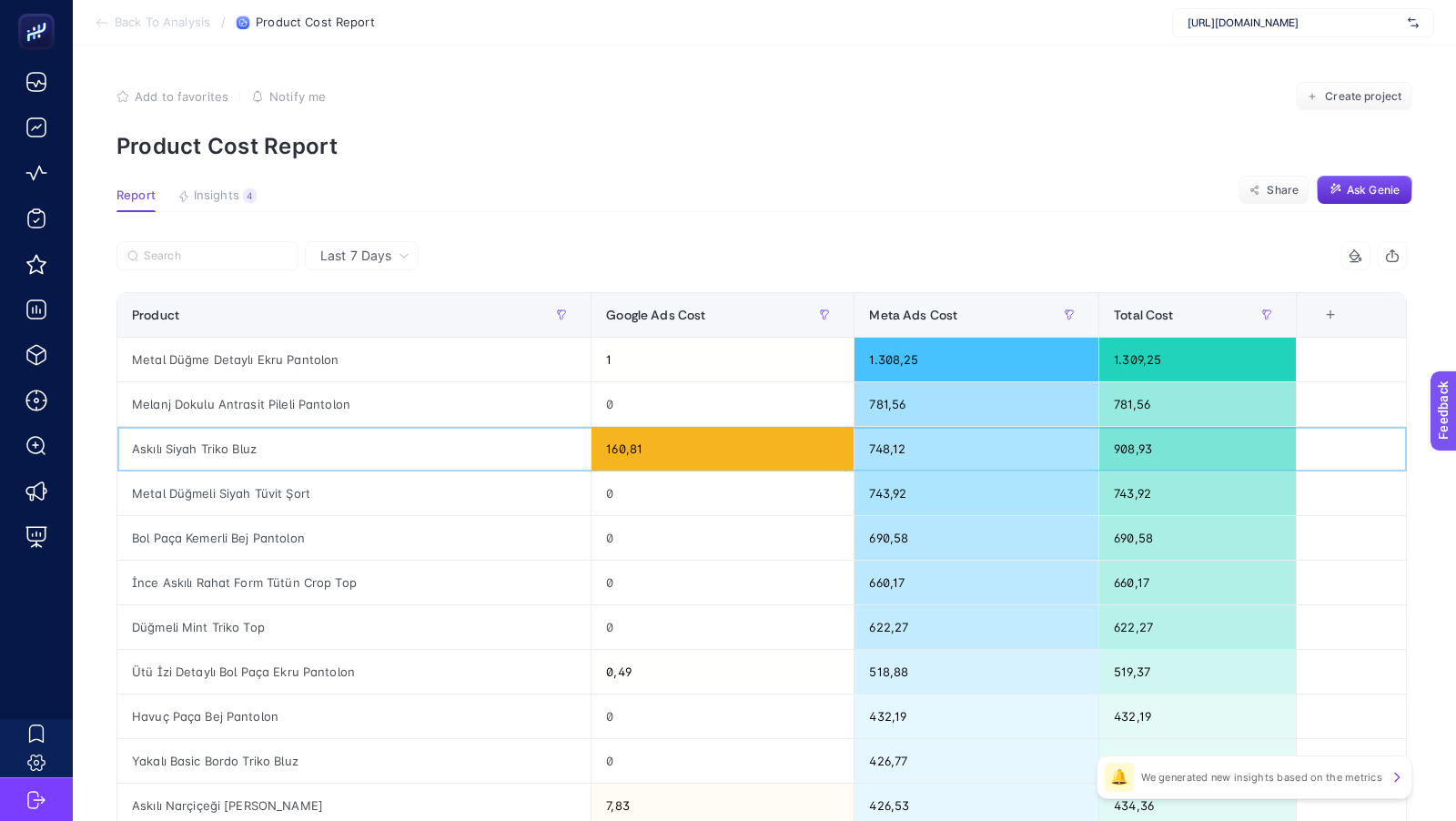
click at [218, 449] on div "Askılı Siyah Triko Bluz" at bounding box center [354, 449] width 473 height 44
copy tr "Askılı Siyah Triko Bluz"
click at [264, 492] on div "Metal Düğmeli Siyah Tüvit Şort" at bounding box center [354, 494] width 473 height 44
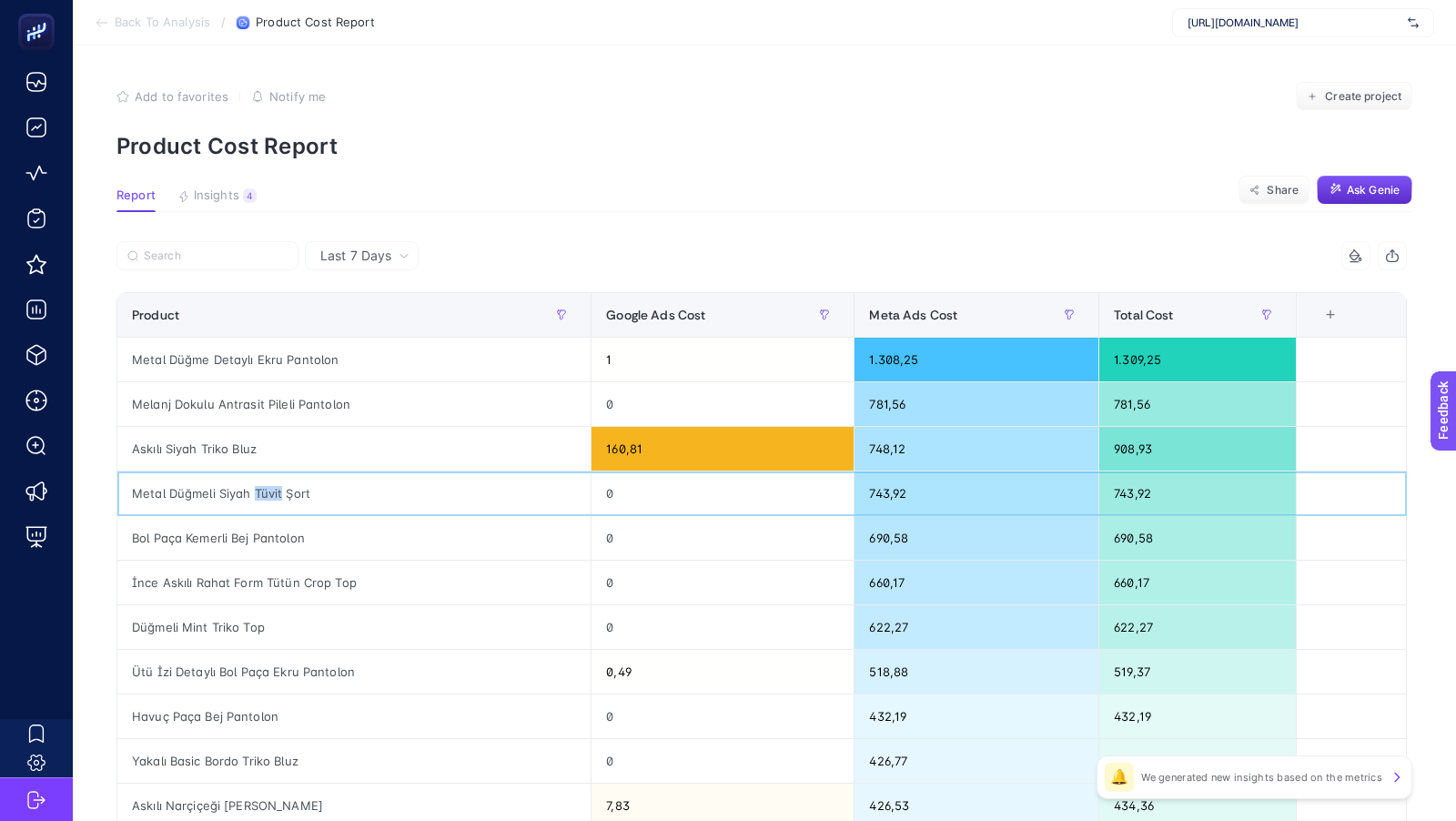
click at [264, 492] on div "Metal Düğmeli Siyah Tüvit Şort" at bounding box center [354, 494] width 473 height 44
copy tr "Metal Düğmeli Siyah Tüvit Şort"
click at [321, 491] on div "Metal Düğmeli Siyah Tüvit Şort" at bounding box center [354, 494] width 473 height 44
click at [233, 358] on div "Metal Düğme Detaylı Ekru Pantolon" at bounding box center [354, 359] width 473 height 44
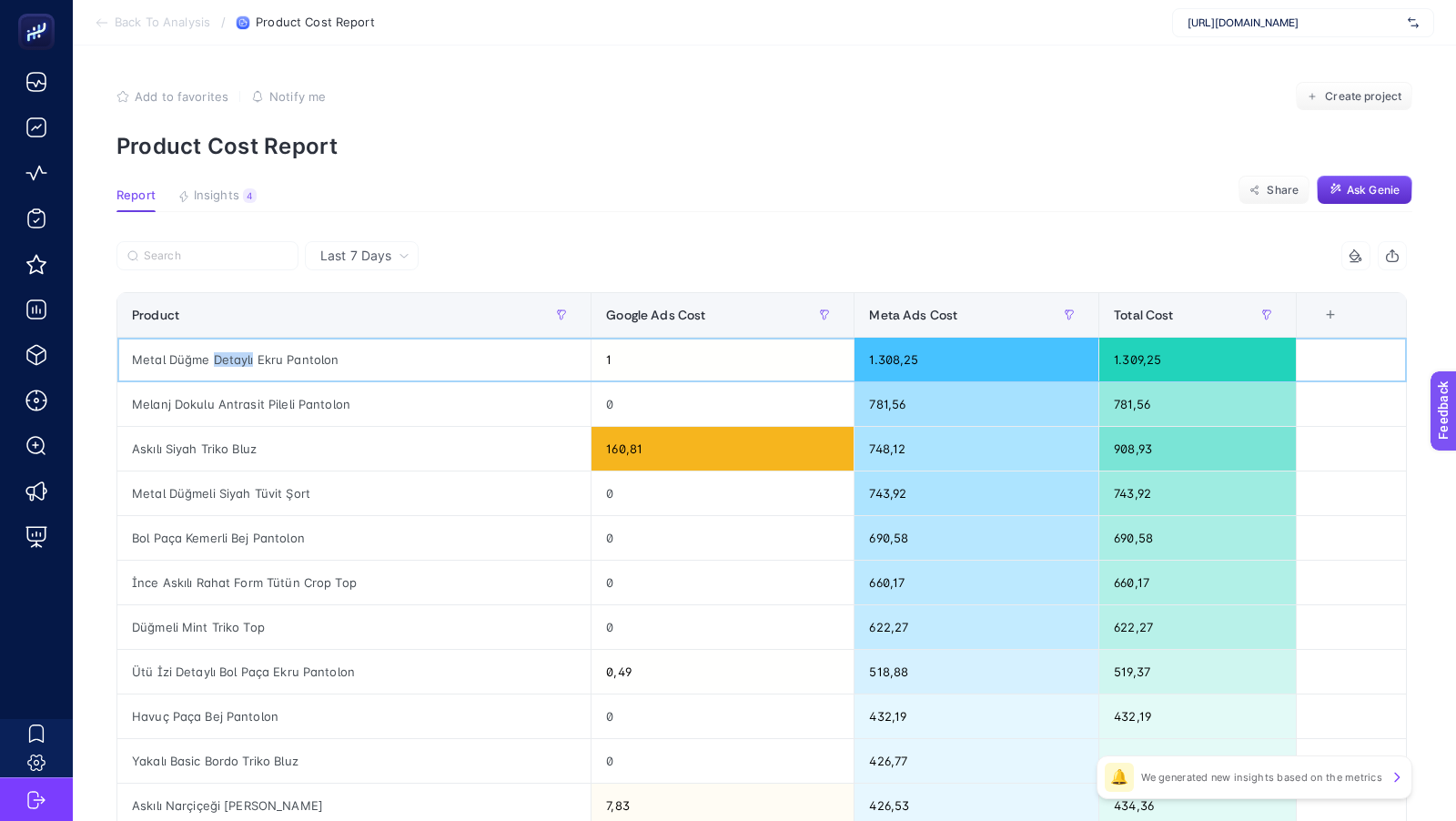
click at [233, 358] on div "Metal Düğme Detaylı Ekru Pantolon" at bounding box center [354, 359] width 473 height 44
copy tr "Metal Düğme Detaylı Ekru Pantolon"
click at [306, 353] on div "Metal Düğme Detaylı Ekru Pantolon" at bounding box center [354, 359] width 473 height 44
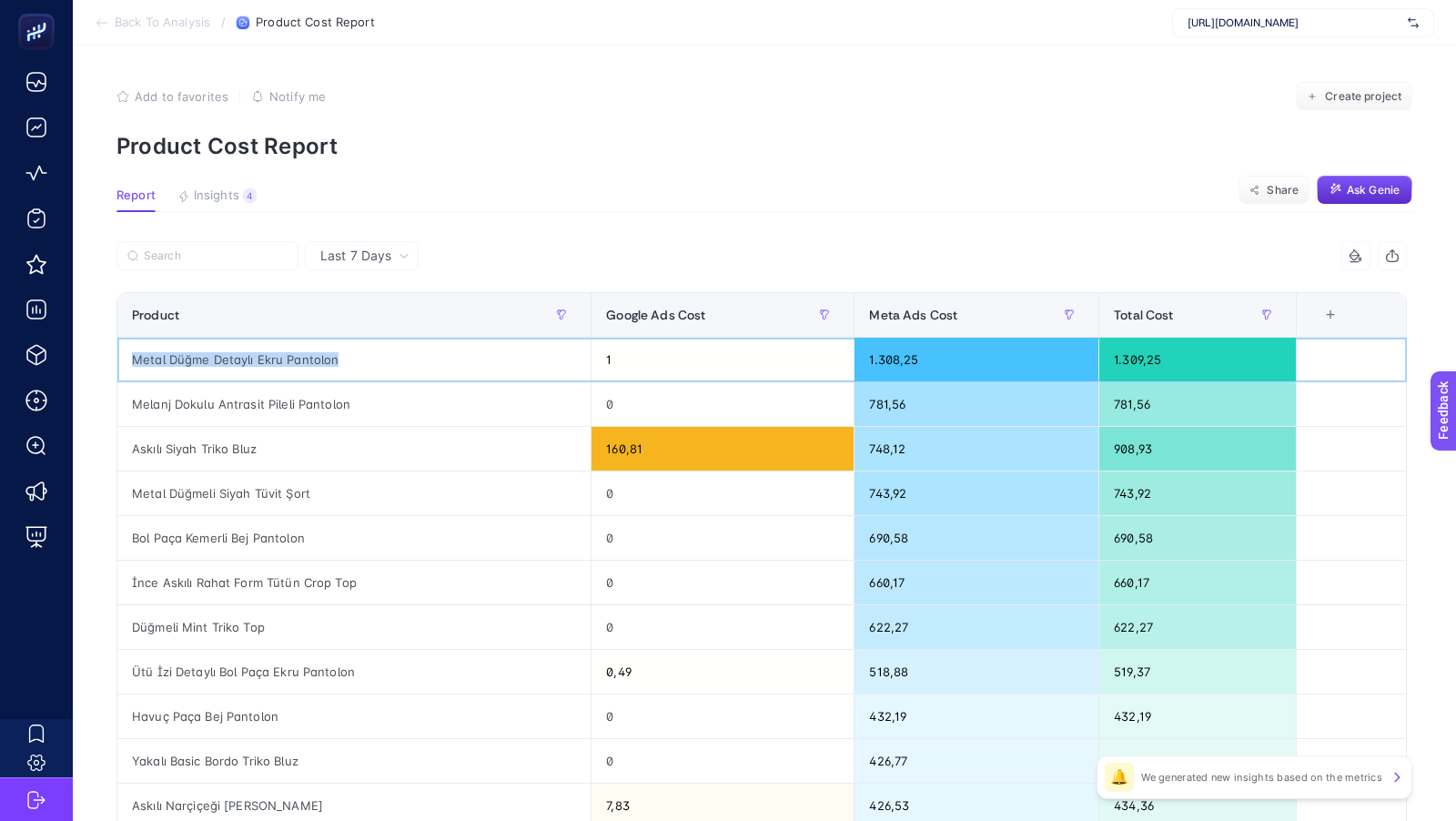
click at [280, 358] on div "Metal Düğme Detaylı Ekru Pantolon" at bounding box center [354, 359] width 473 height 44
